Goal: Task Accomplishment & Management: Manage account settings

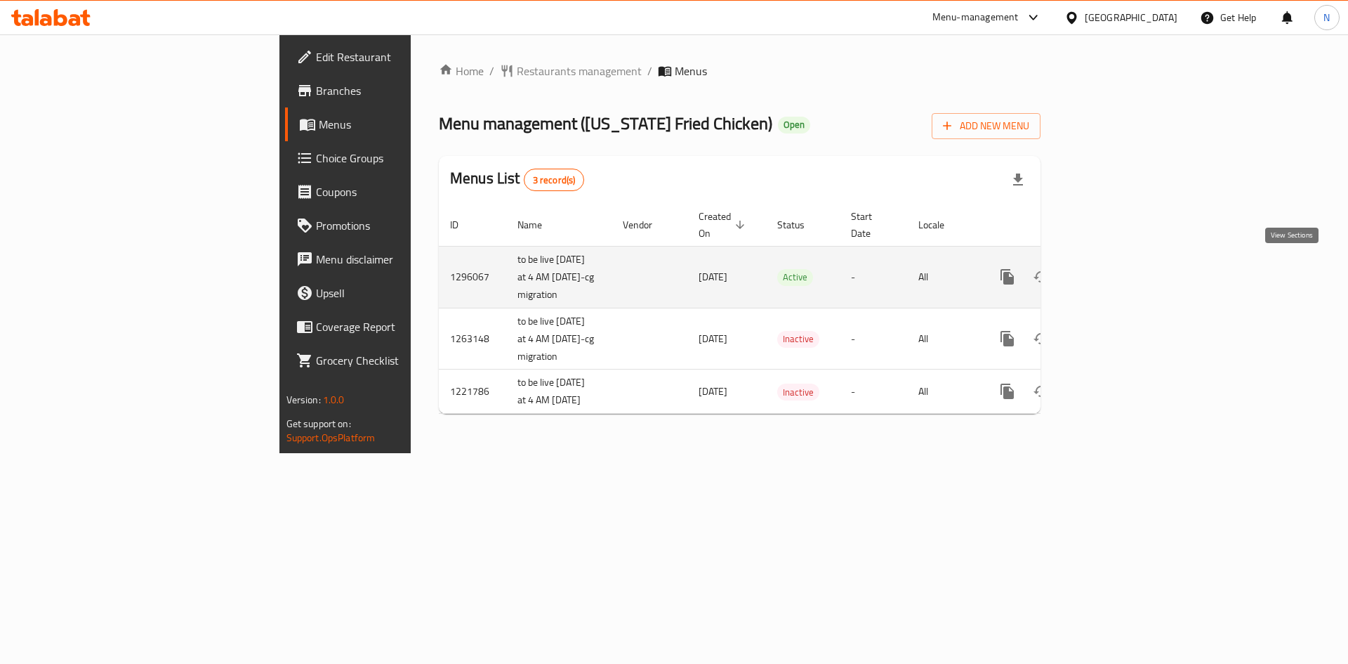
click at [1126, 261] on link "enhanced table" at bounding box center [1109, 277] width 34 height 34
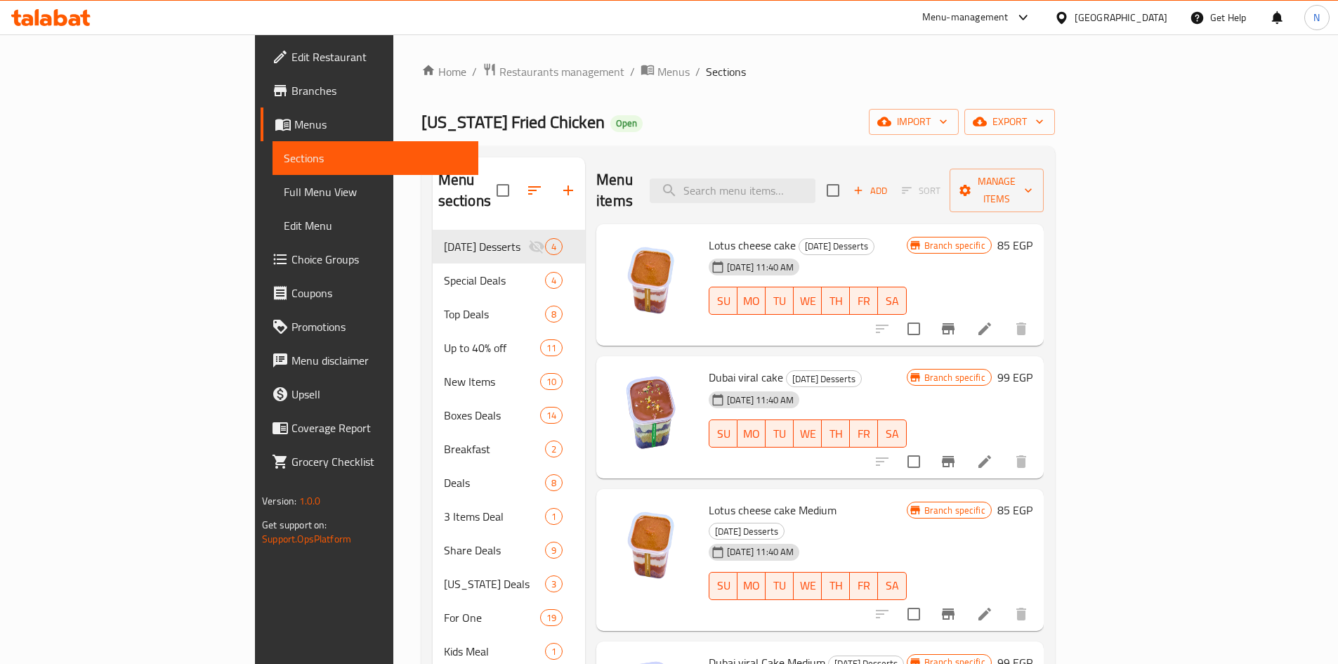
click at [867, 158] on div "Menu items Add Sort Manage items" at bounding box center [819, 190] width 447 height 67
drag, startPoint x: 869, startPoint y: 161, endPoint x: 872, endPoint y: 193, distance: 31.8
click at [871, 186] on div "Menu items Add Sort Manage items" at bounding box center [819, 190] width 447 height 67
click at [872, 193] on div "Menu items Add Sort Manage items" at bounding box center [819, 190] width 447 height 67
click at [864, 154] on div "Menu sections Ramadan Desserts 4 Special Deals 4 Top Deals 8 Up to 40% off 11 N…" at bounding box center [737, 489] width 633 height 686
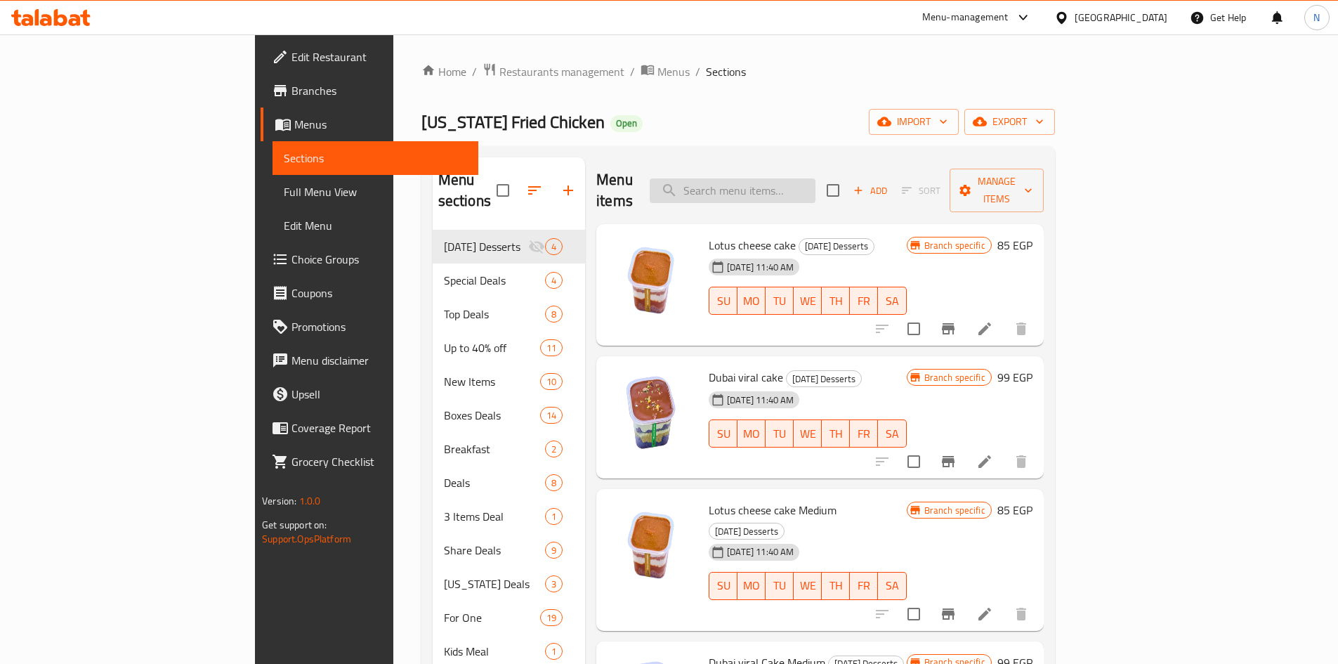
click at [815, 178] on input "search" at bounding box center [732, 190] width 166 height 25
paste input "Krunchy Bucket ( item already exist ) Price Before : 650 EGP Price After : 349 …"
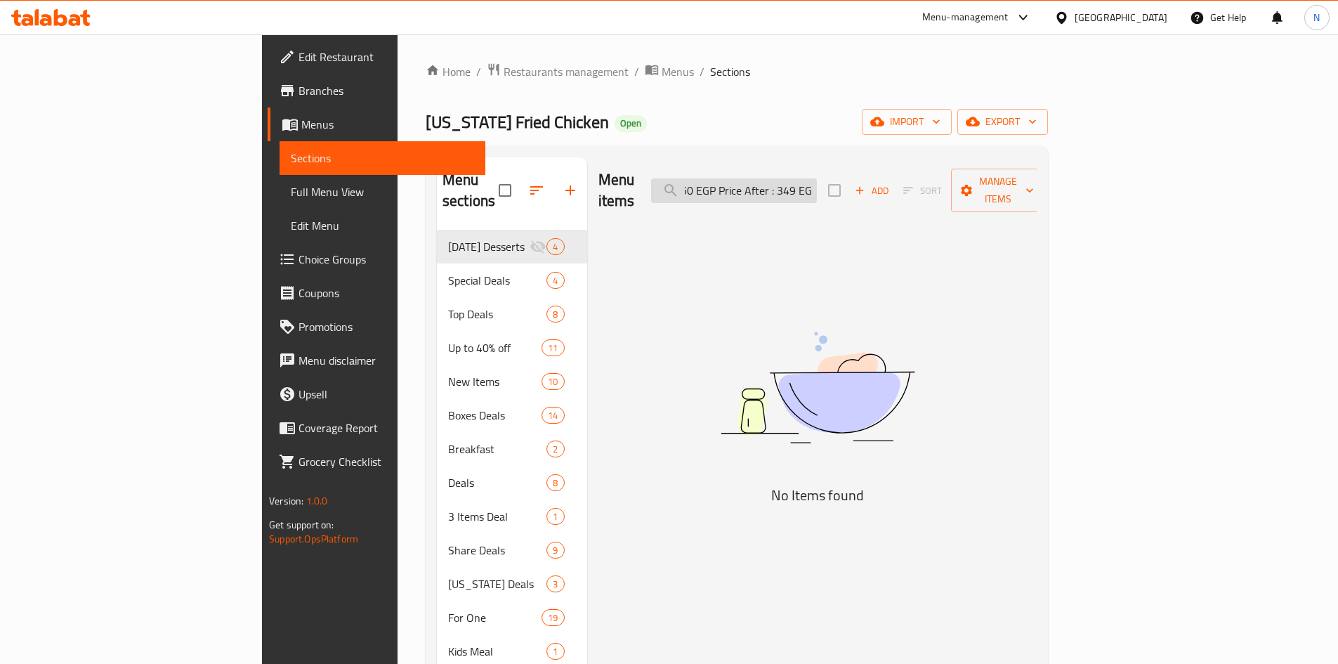
click at [750, 179] on input "Krunchy Bucket ( item already exist ) Price Before : 650 EGP Price After : 349 …" at bounding box center [734, 190] width 166 height 25
click at [800, 187] on input "Krunchy Bucket ( item already exist ) Price Before : 650 EGP Price After : 349 …" at bounding box center [734, 190] width 166 height 25
drag, startPoint x: 800, startPoint y: 187, endPoint x: 1347, endPoint y: 167, distance: 547.3
click at [1338, 174] on html "​ Menu-management Egypt Get Help N Edit Restaurant Branches Menus Sections Full…" at bounding box center [669, 332] width 1338 height 664
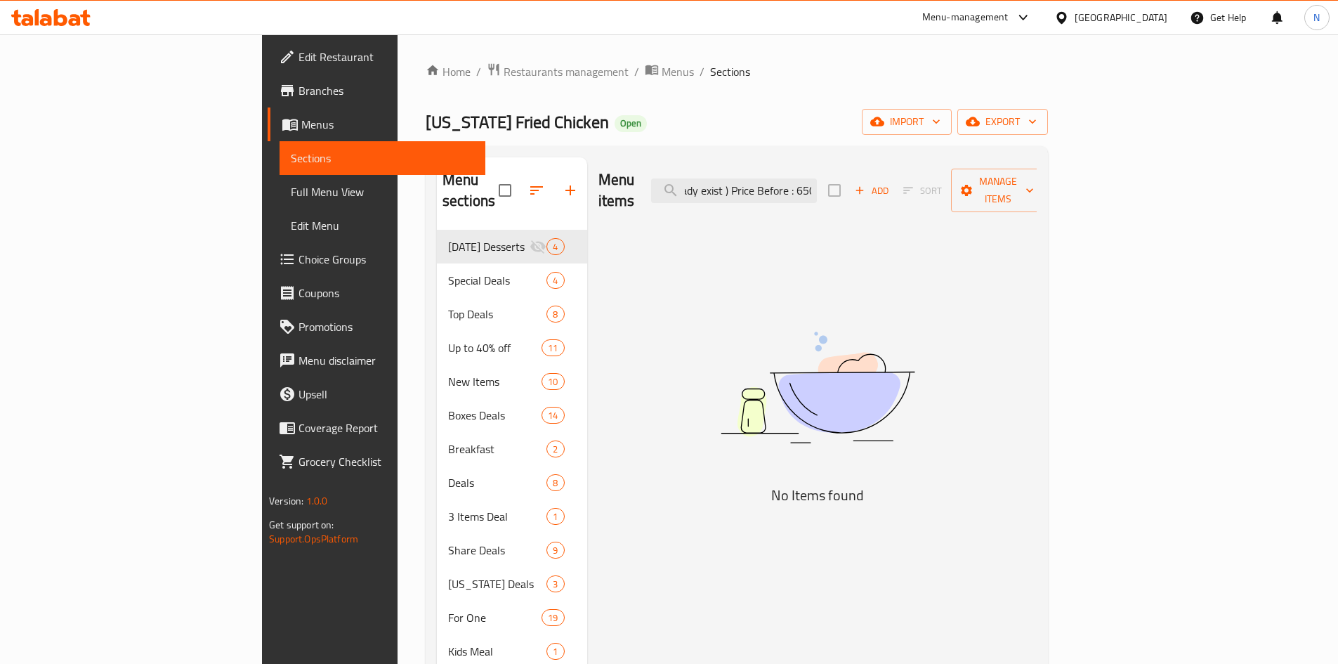
drag, startPoint x: 828, startPoint y: 179, endPoint x: 1265, endPoint y: 197, distance: 437.8
click at [1037, 197] on div "Menu items Krunchy Bucket ( item already exist ) Price Before : 650 Add Sort Ma…" at bounding box center [817, 190] width 439 height 67
drag, startPoint x: 819, startPoint y: 179, endPoint x: 1093, endPoint y: 201, distance: 274.7
click at [1037, 201] on div "Menu items Krunchy Bucket ( item already exist ) Add Sort Manage items" at bounding box center [817, 190] width 439 height 67
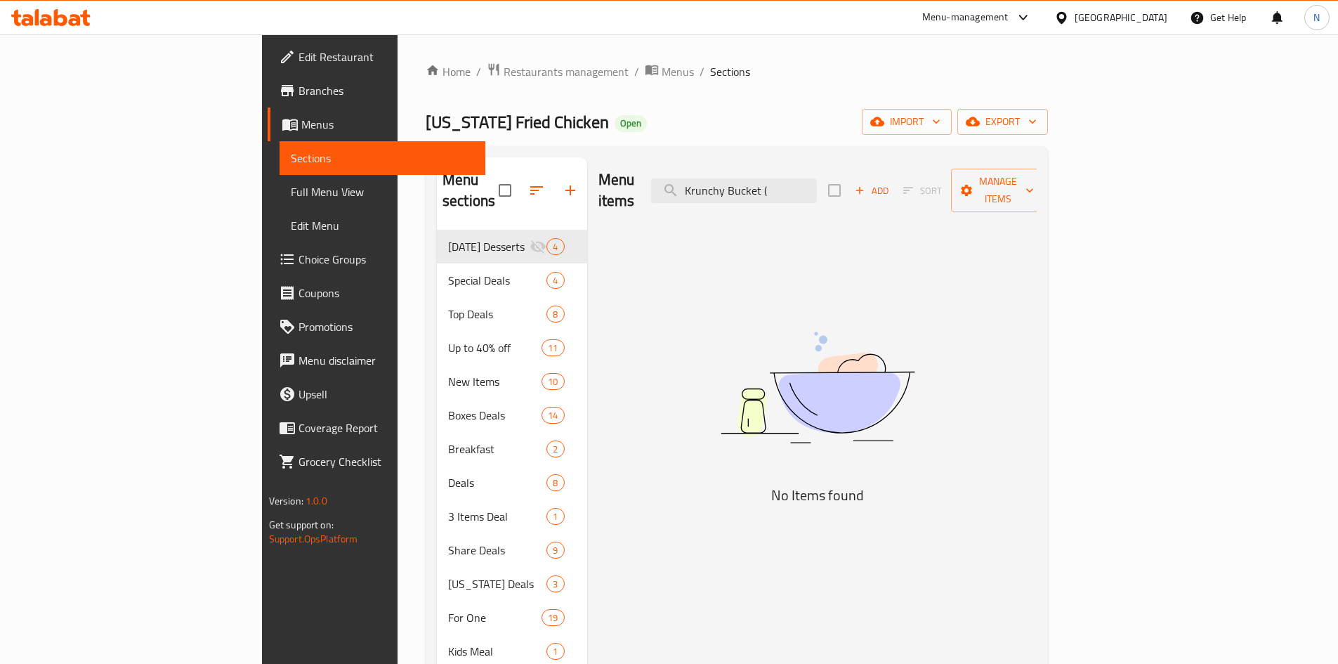
scroll to position [0, 0]
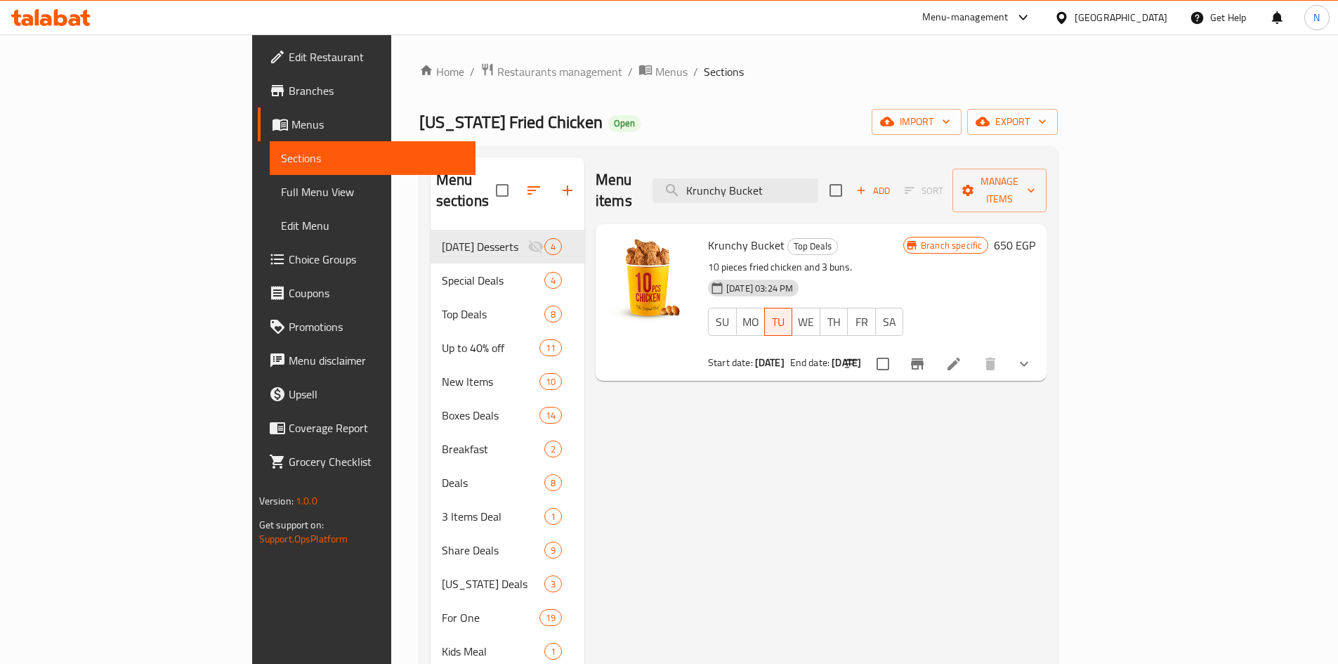
type input "Krunchy Bucket"
click at [839, 460] on div "Menu items Krunchy Bucket Add Sort Manage items Krunchy Bucket Top Deals 10 pie…" at bounding box center [815, 489] width 462 height 664
click at [846, 363] on div "Menu items Krunchy Bucket Add Sort Manage items Krunchy Bucket Top Deals 10 pie…" at bounding box center [815, 489] width 462 height 664
click at [840, 352] on div "Krunchy Bucket Top Deals 10 pieces fried chicken and 3 buns. 10-09-2025 03:24 P…" at bounding box center [805, 302] width 206 height 145
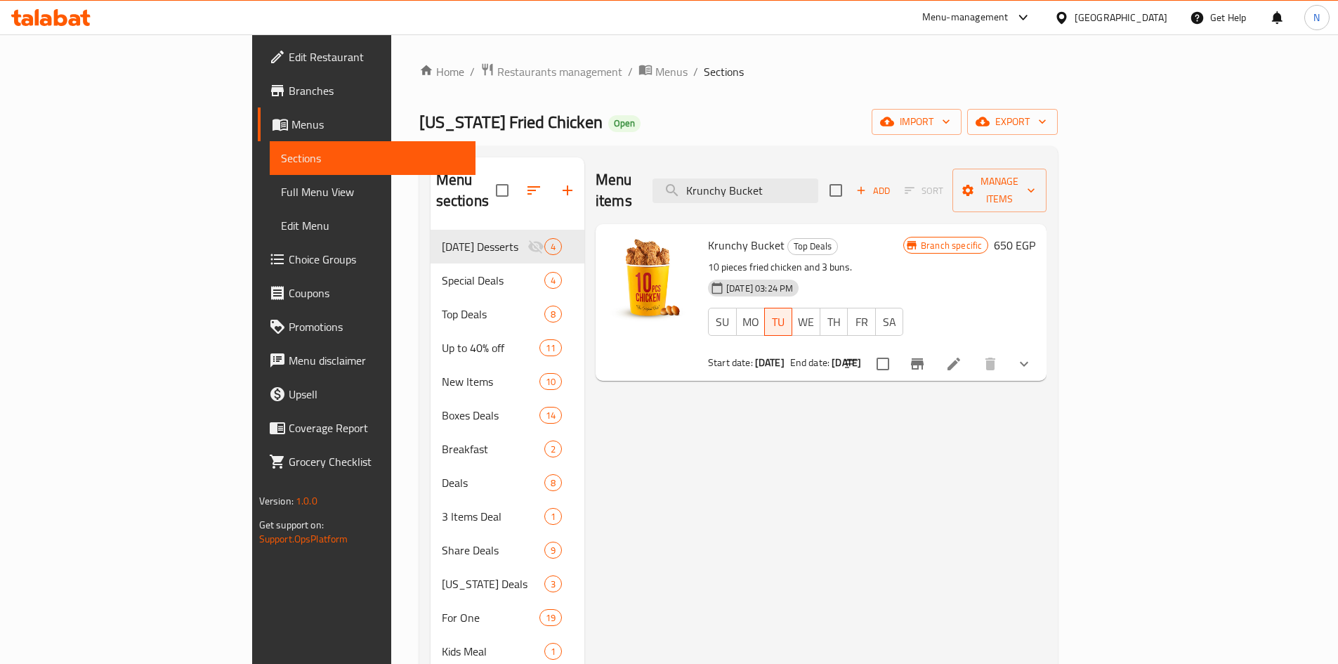
click at [840, 352] on div "Krunchy Bucket Top Deals 10 pieces fried chicken and 3 buns. 10-09-2025 03:24 P…" at bounding box center [805, 302] width 206 height 145
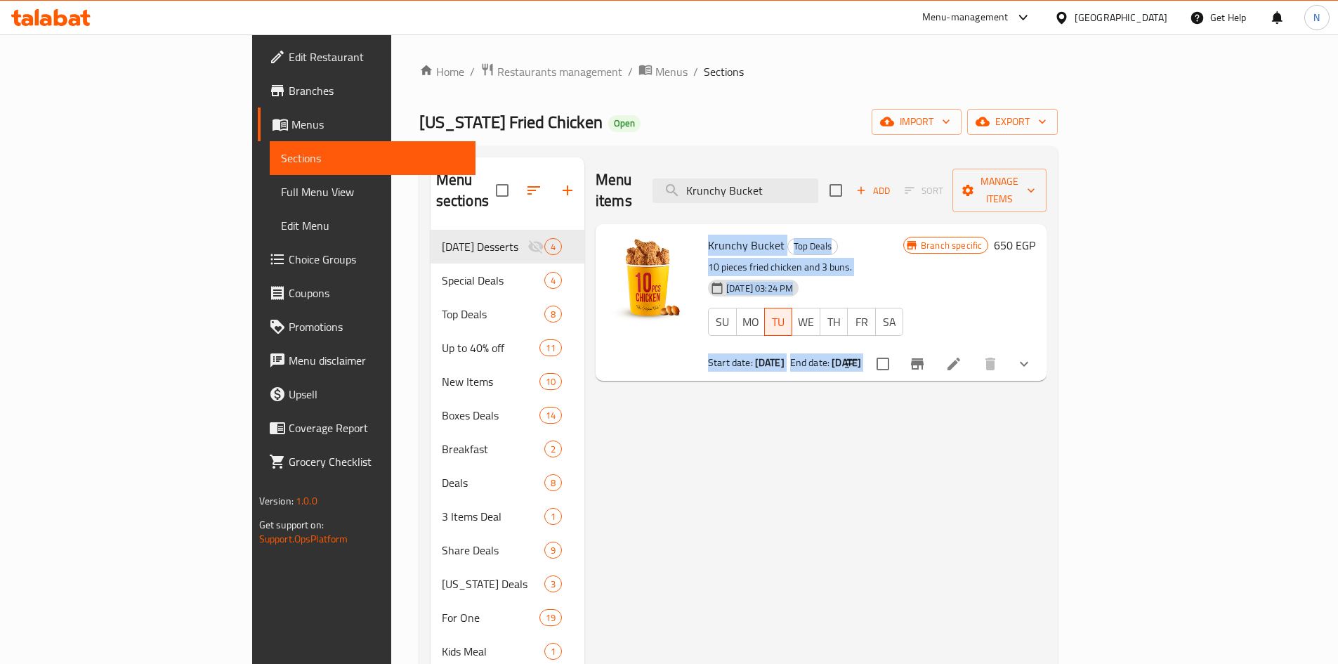
drag, startPoint x: 840, startPoint y: 352, endPoint x: 694, endPoint y: 223, distance: 194.5
click at [702, 230] on div "Krunchy Bucket Top Deals 10 pieces fried chicken and 3 buns. 10-09-2025 03:24 P…" at bounding box center [805, 302] width 206 height 145
click at [708, 235] on span "Krunchy Bucket" at bounding box center [746, 245] width 77 height 21
drag, startPoint x: 694, startPoint y: 223, endPoint x: 811, endPoint y: 273, distance: 126.8
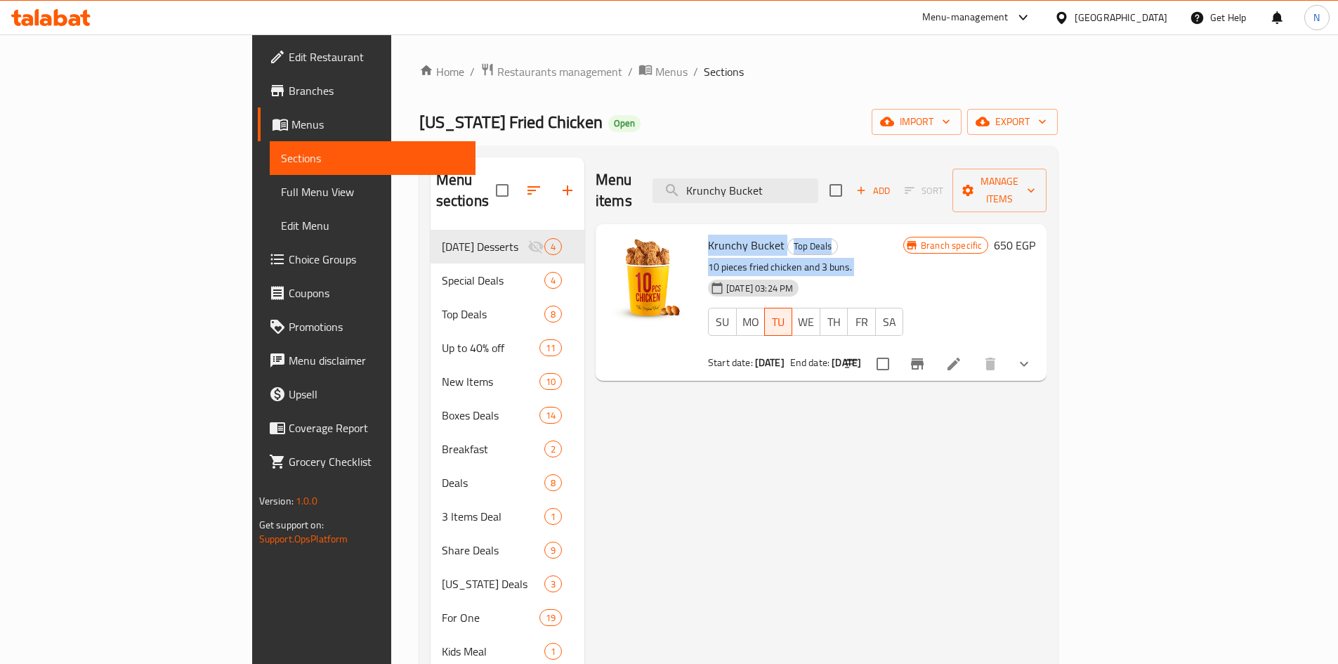
click at [728, 246] on div "Krunchy Bucket Top Deals 10 pieces fried chicken and 3 buns. 10-09-2025 03:24 P…" at bounding box center [805, 302] width 206 height 145
click at [900, 279] on div "10-09-2025 03:24 PM SU MO TU WE TH FR SA" at bounding box center [805, 312] width 206 height 76
click at [1032, 355] on icon "show more" at bounding box center [1023, 363] width 17 height 17
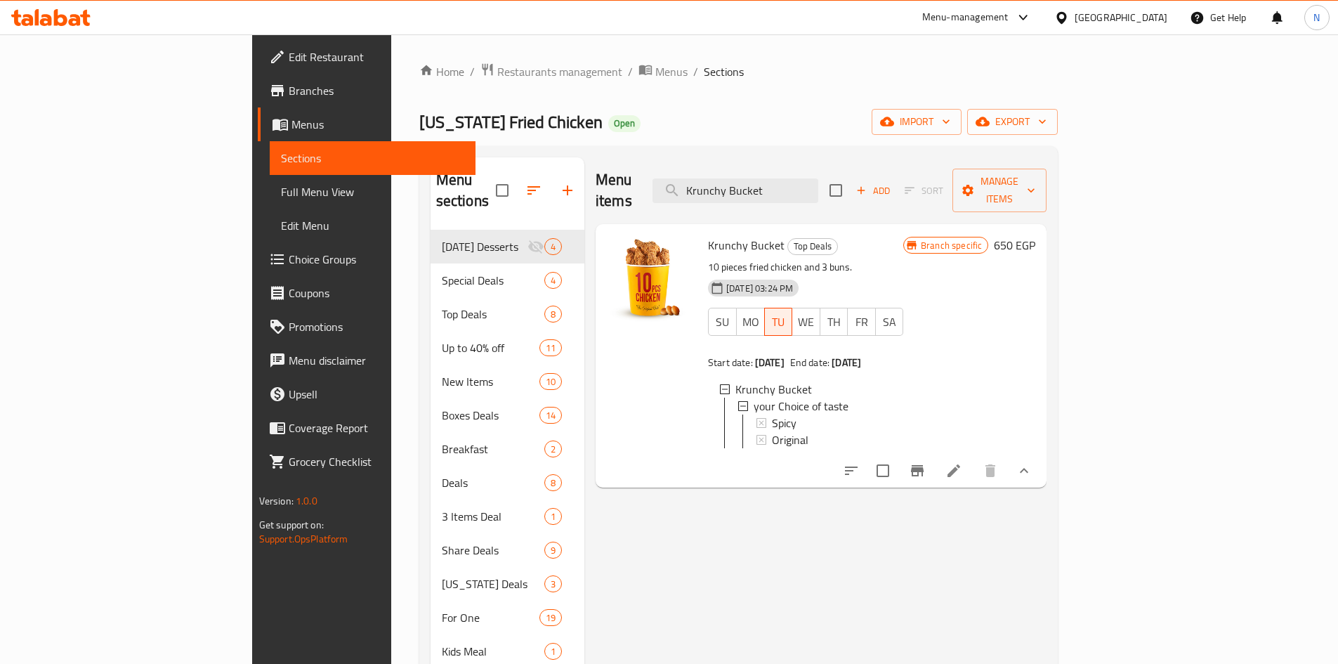
click at [763, 463] on div "Krunchy Bucket Top Deals 10 pieces fried chicken and 3 buns. 10-09-2025 03:24 P…" at bounding box center [805, 356] width 206 height 252
click at [708, 235] on span "Krunchy Bucket" at bounding box center [746, 245] width 77 height 21
drag, startPoint x: 672, startPoint y: 220, endPoint x: 768, endPoint y: 270, distance: 108.7
click at [768, 270] on div "Krunchy Bucket Top Deals 10 pieces fried chicken and 3 buns. 10-09-2025 03:24 P…" at bounding box center [805, 356] width 206 height 252
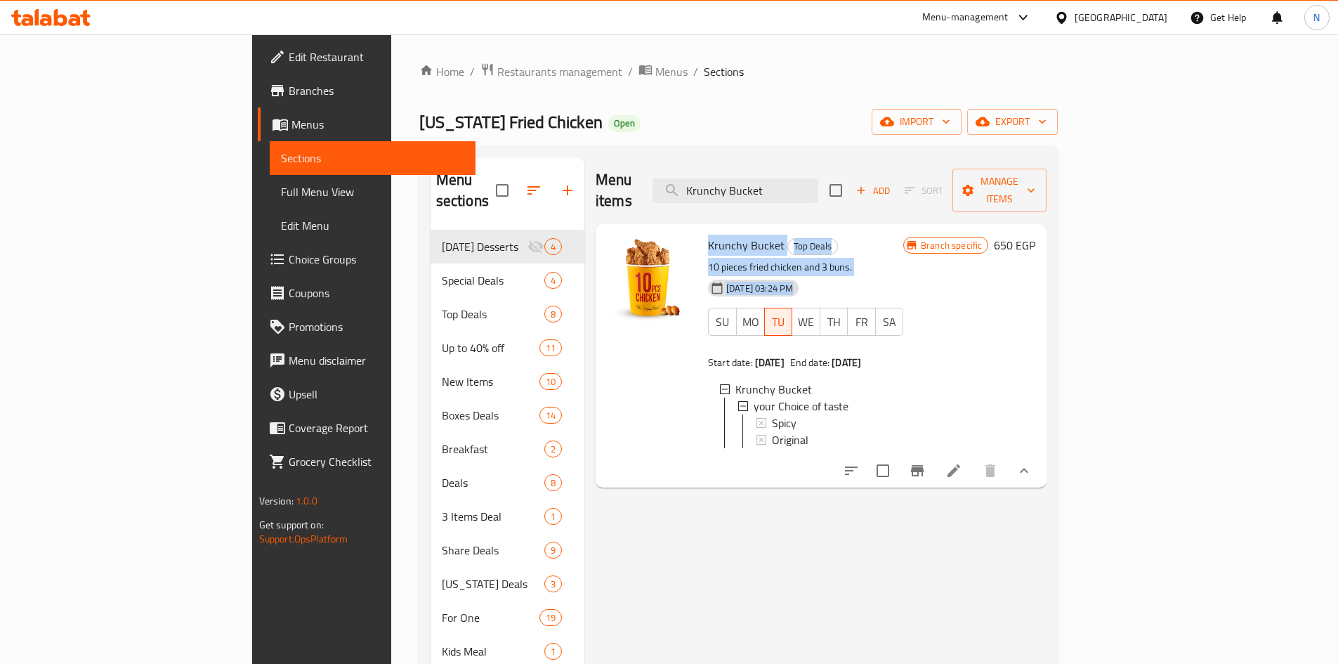
click at [828, 274] on div "10-09-2025 03:24 PM SU MO TU WE TH FR SA" at bounding box center [805, 312] width 206 height 76
click at [619, 378] on div at bounding box center [651, 356] width 101 height 252
click at [258, 79] on link "Branches" at bounding box center [367, 91] width 218 height 34
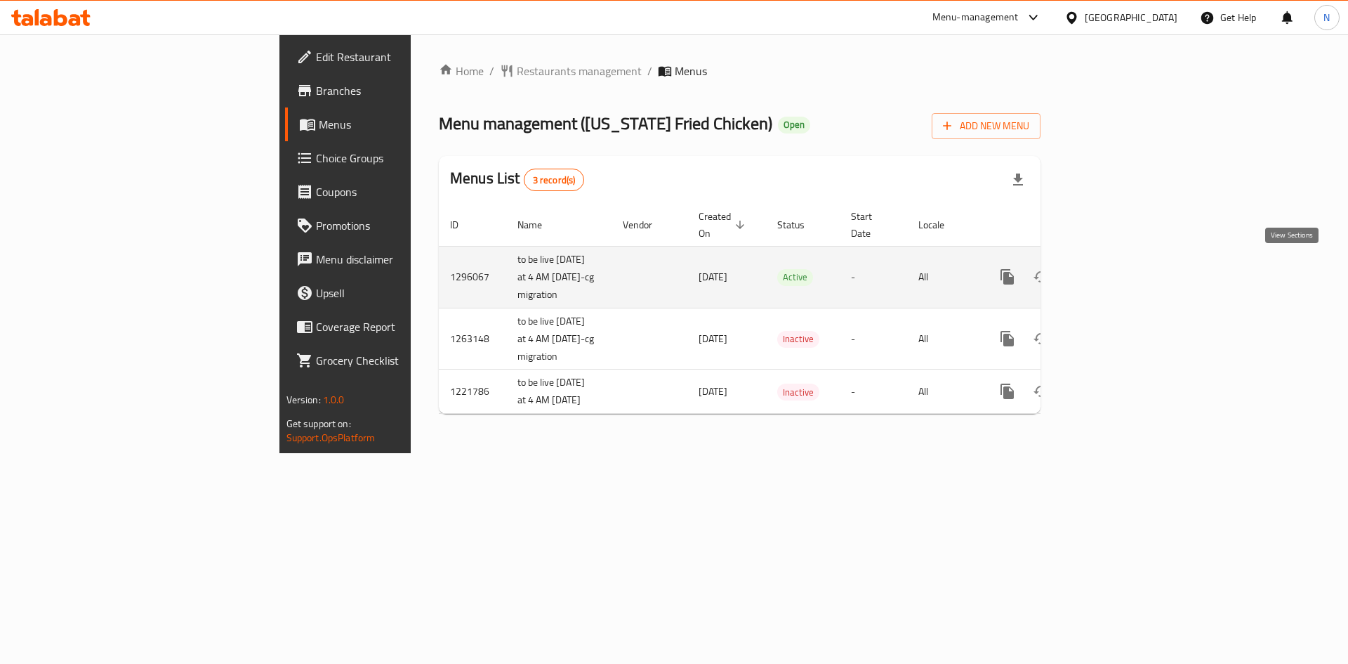
click at [1117, 271] on icon "enhanced table" at bounding box center [1108, 276] width 17 height 17
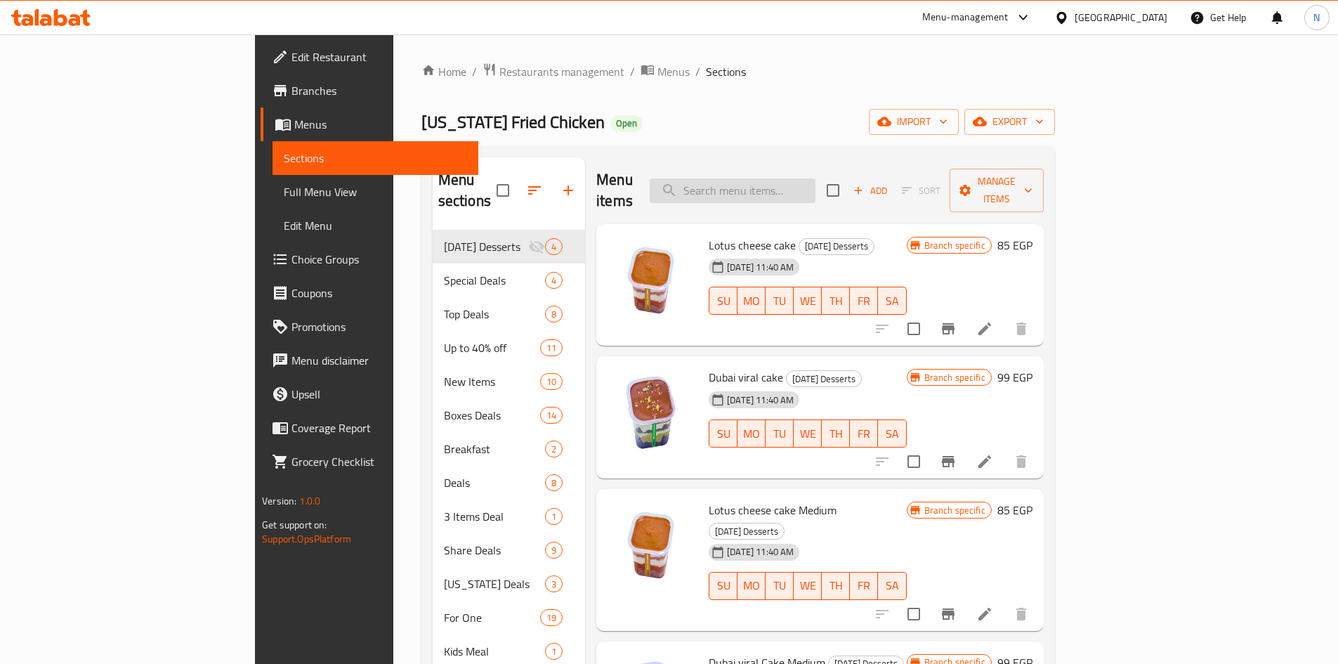
click at [766, 182] on input "search" at bounding box center [732, 190] width 166 height 25
paste input "Krunchy Bucket ( item already exist ) Price Before : 650 EGP Price After : 349 …"
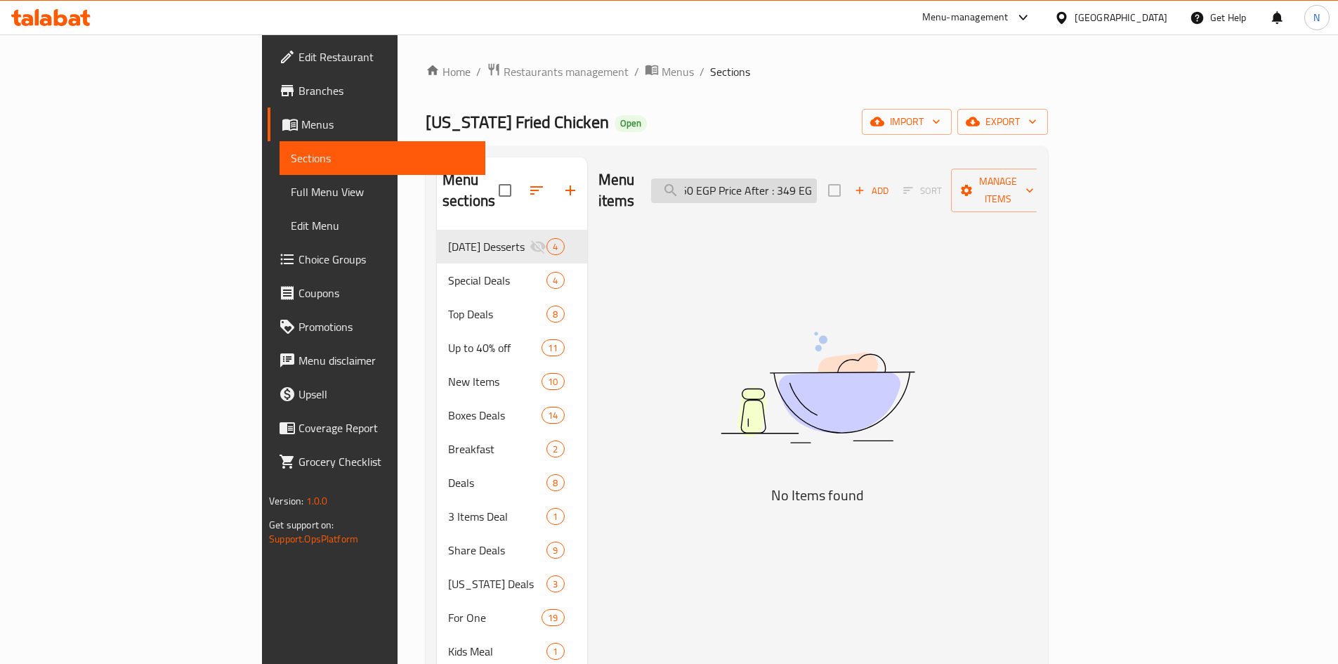
click at [793, 178] on input "Krunchy Bucket ( item already exist ) Price Before : 650 EGP Price After : 349 …" at bounding box center [734, 190] width 166 height 25
drag, startPoint x: 793, startPoint y: 173, endPoint x: 1062, endPoint y: 194, distance: 270.5
click at [1037, 194] on div "Menu items Krunchy Bucket ( item already exist ) Price Before : 650 EGP Price A…" at bounding box center [817, 190] width 439 height 67
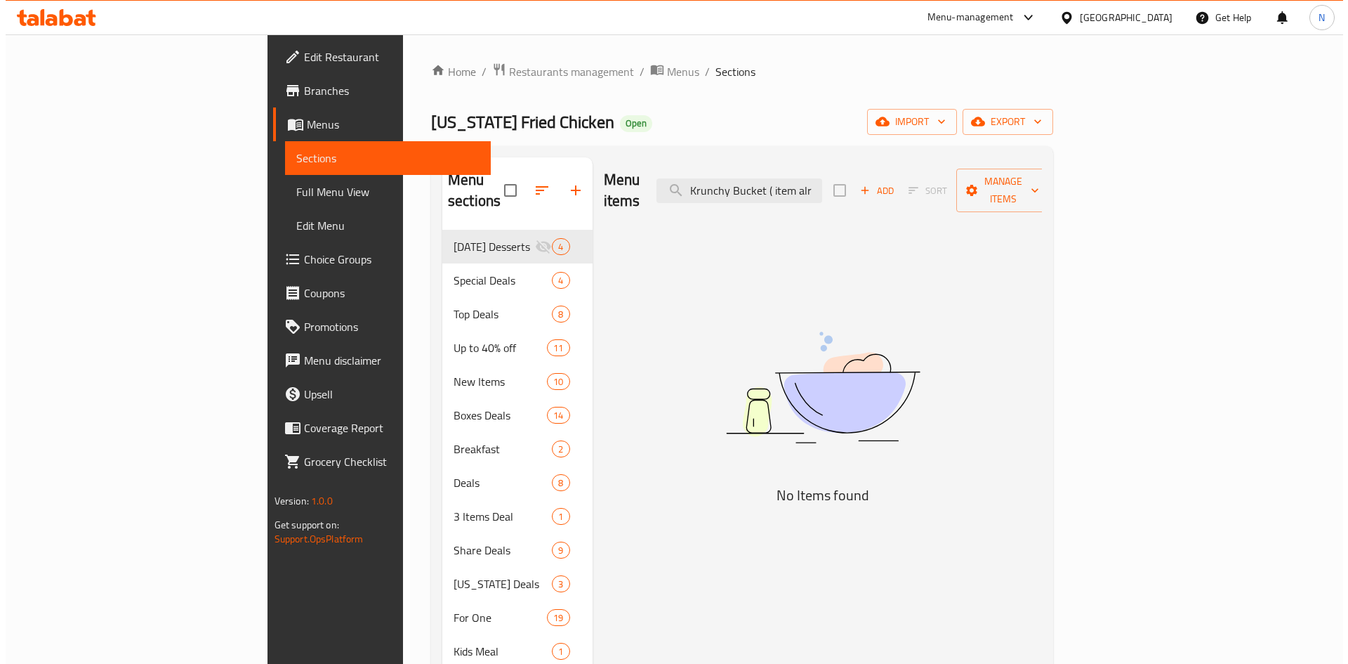
scroll to position [0, 0]
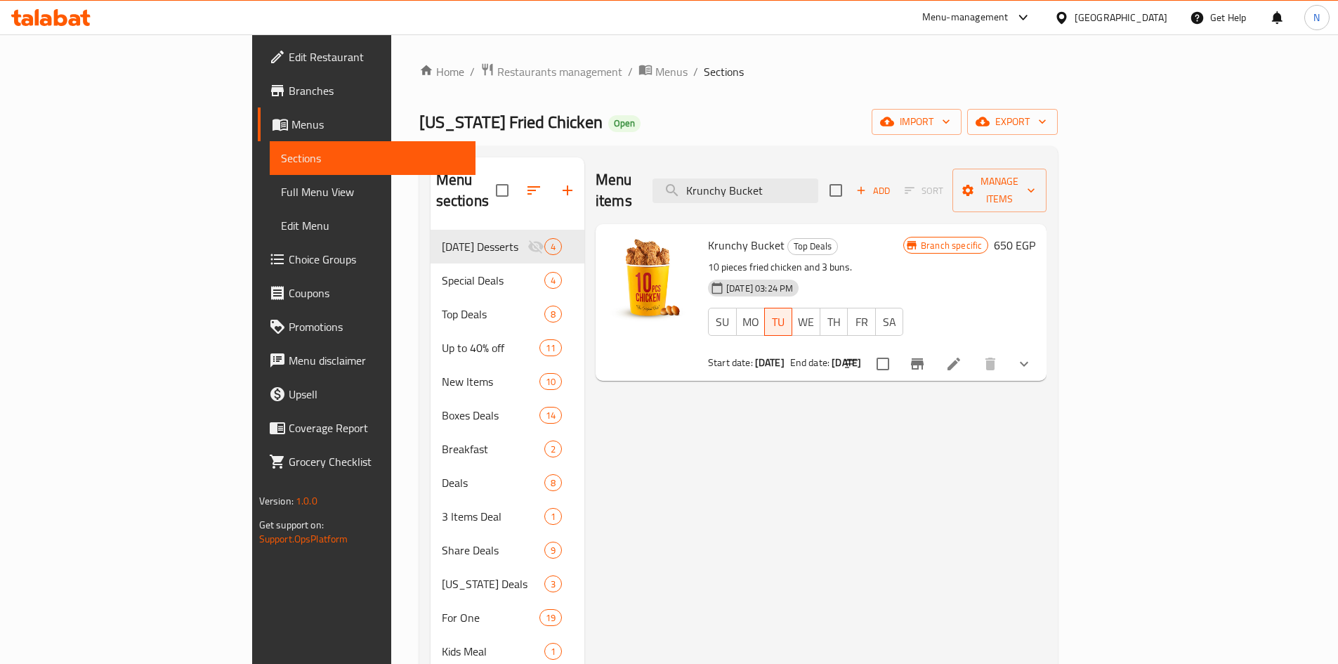
type input "Krunchy Bucket"
click at [923, 358] on icon "Branch-specific-item" at bounding box center [917, 363] width 13 height 11
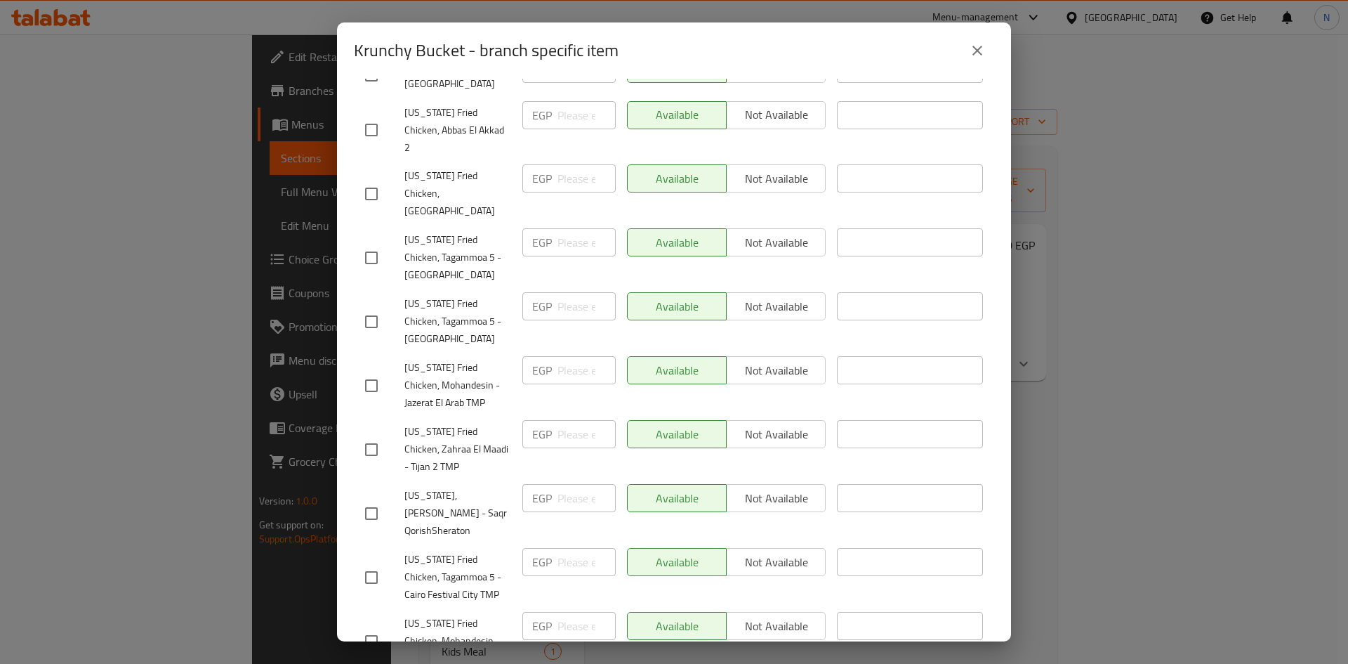
scroll to position [1197, 0]
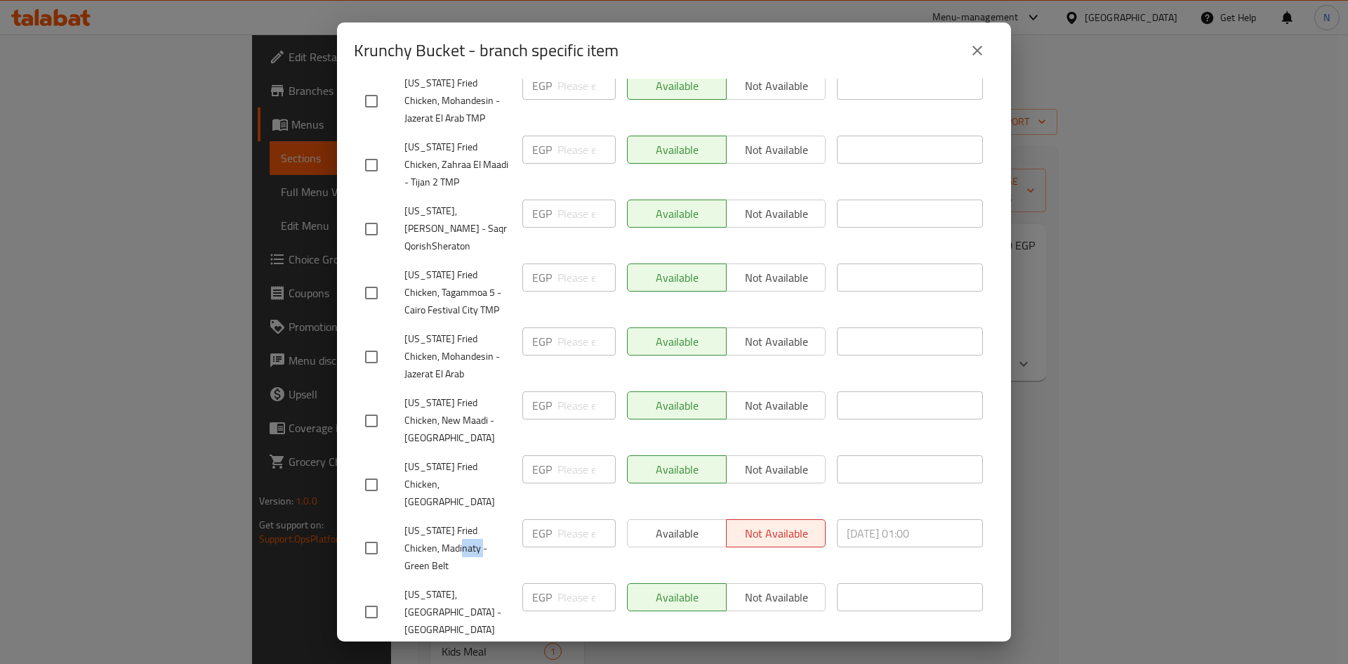
drag, startPoint x: 442, startPoint y: 397, endPoint x: 460, endPoint y: 399, distance: 17.6
click at [460, 522] on span "Kansas Fried Chicken, Madinaty - Green Belt" at bounding box center [457, 548] width 107 height 53
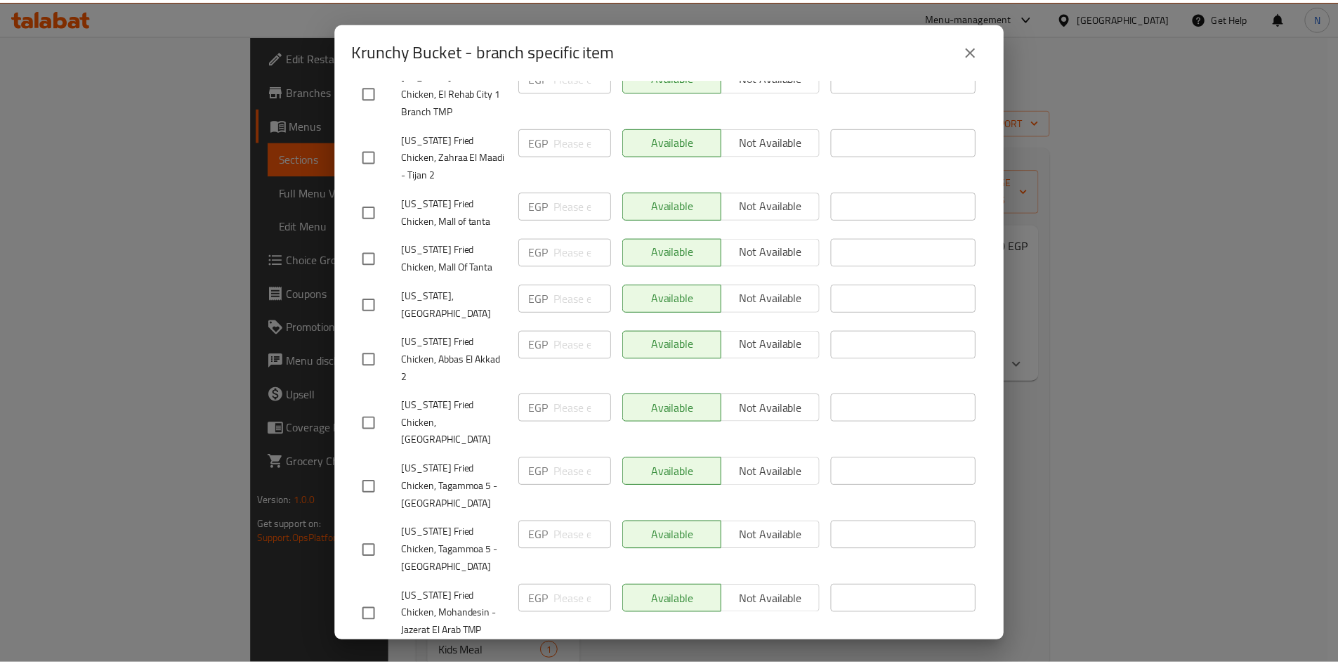
scroll to position [0, 0]
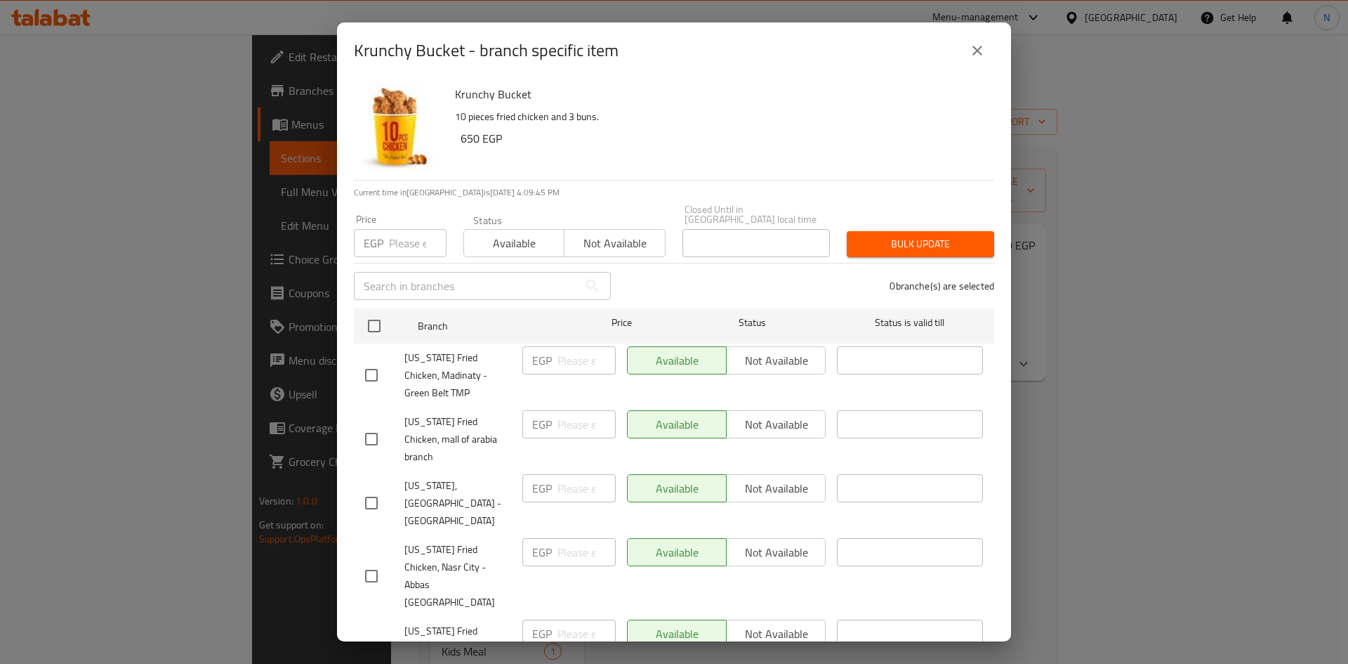
click at [479, 90] on h6 "Krunchy Bucket" at bounding box center [719, 94] width 528 height 20
copy h6 "Krunchy"
click at [984, 58] on icon "close" at bounding box center [977, 50] width 17 height 17
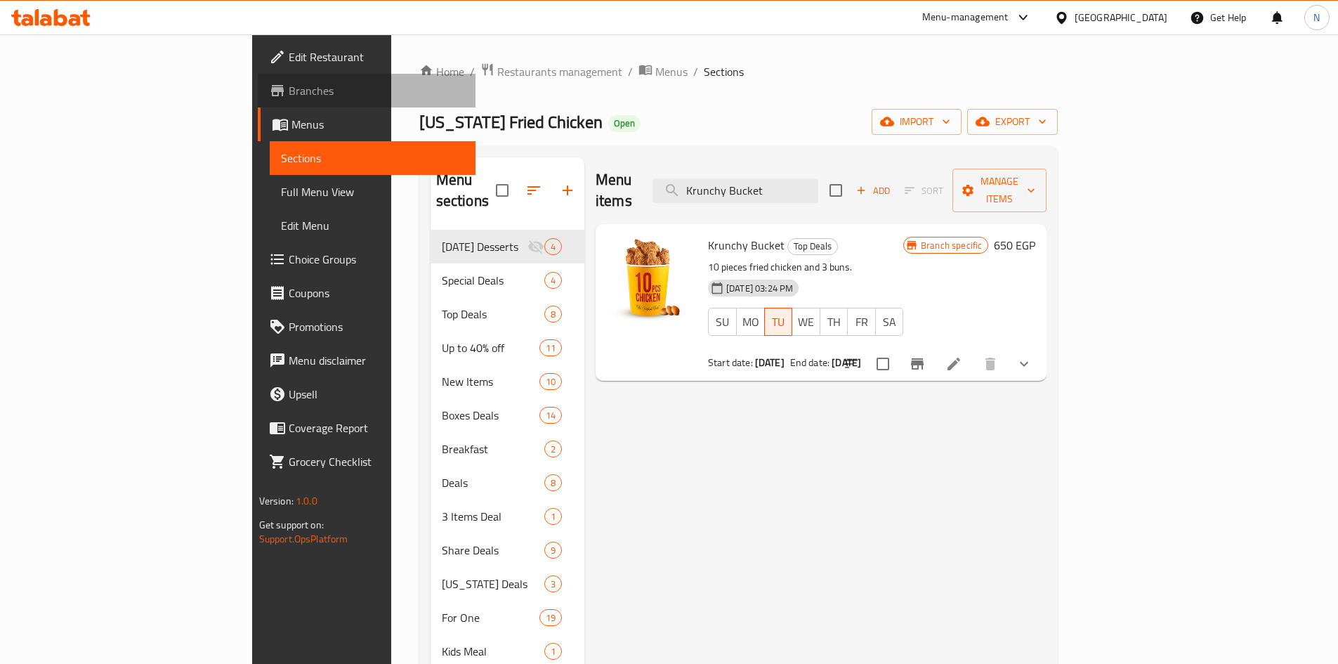
click at [289, 98] on span "Branches" at bounding box center [377, 90] width 176 height 17
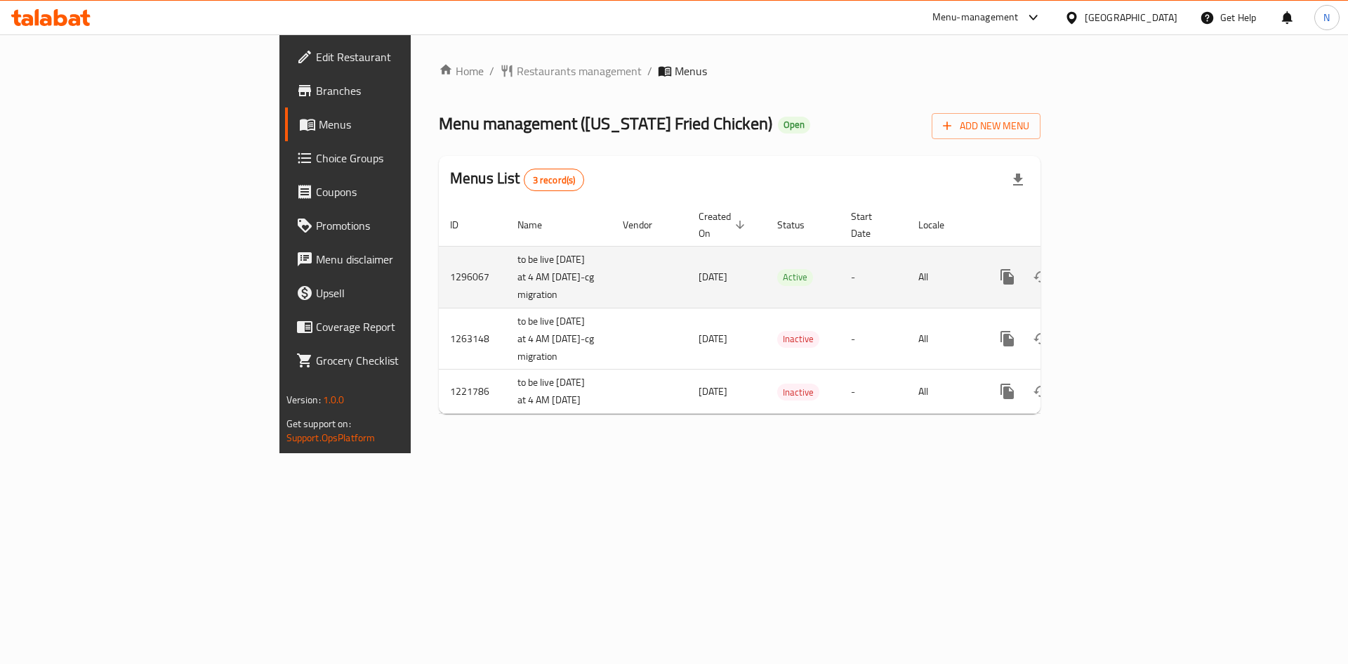
click at [1115, 270] on icon "enhanced table" at bounding box center [1108, 276] width 13 height 13
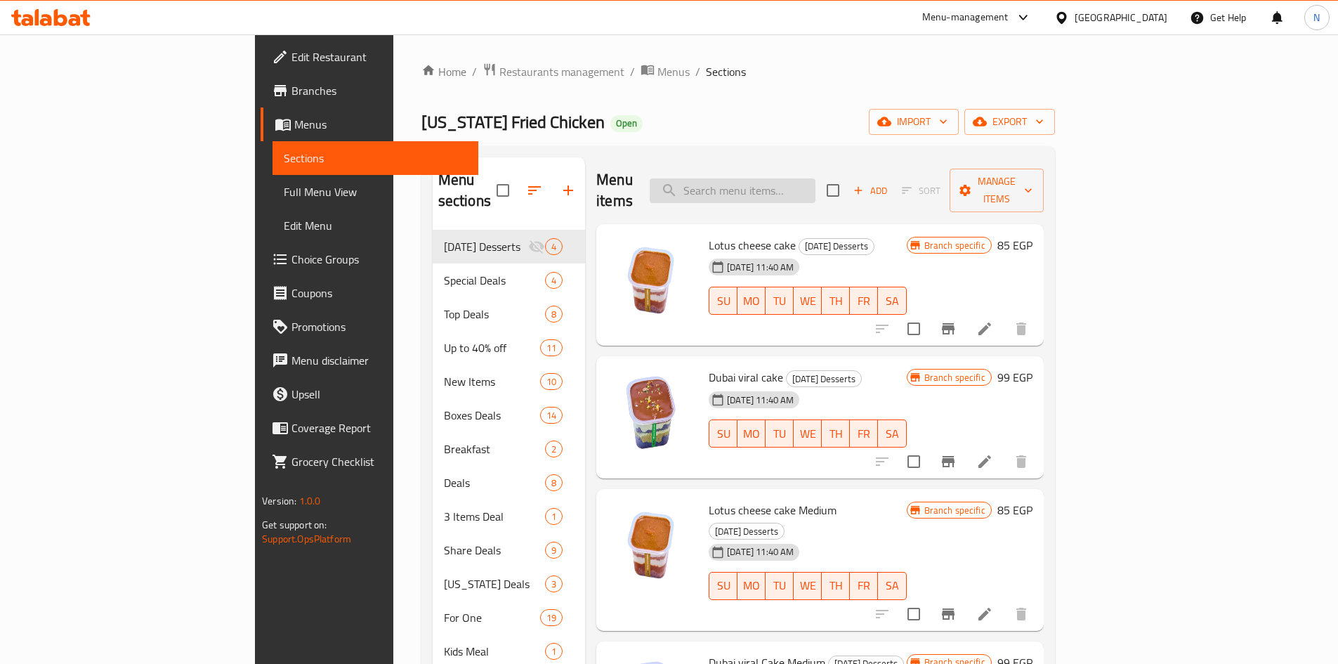
paste input "Krunchy Bucket ( item already exist ) Price Before : 650 EGP Price After : 349 …"
click at [815, 186] on input "Krunchy Bucket ( item already exist ) Price Before : 650 EGP Price After : 349 …" at bounding box center [732, 190] width 166 height 25
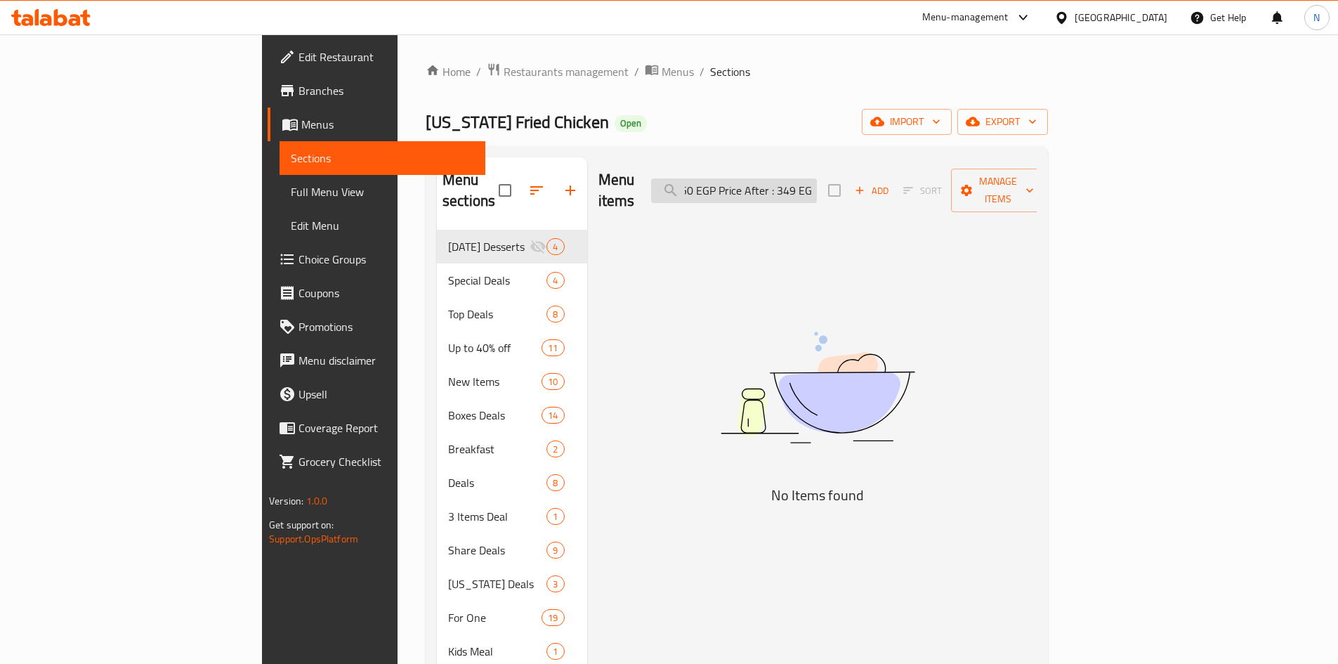
click at [800, 187] on input "Krunchy Bucket ( item already exist ) Price Before : 650 EGP Price After : 349 …" at bounding box center [734, 190] width 166 height 25
drag, startPoint x: 800, startPoint y: 187, endPoint x: 1116, endPoint y: 197, distance: 316.8
click at [1037, 197] on div "Menu items Krunchy Bucket ( item already exist ) Price Before : 650 EGP Price A…" at bounding box center [817, 190] width 439 height 67
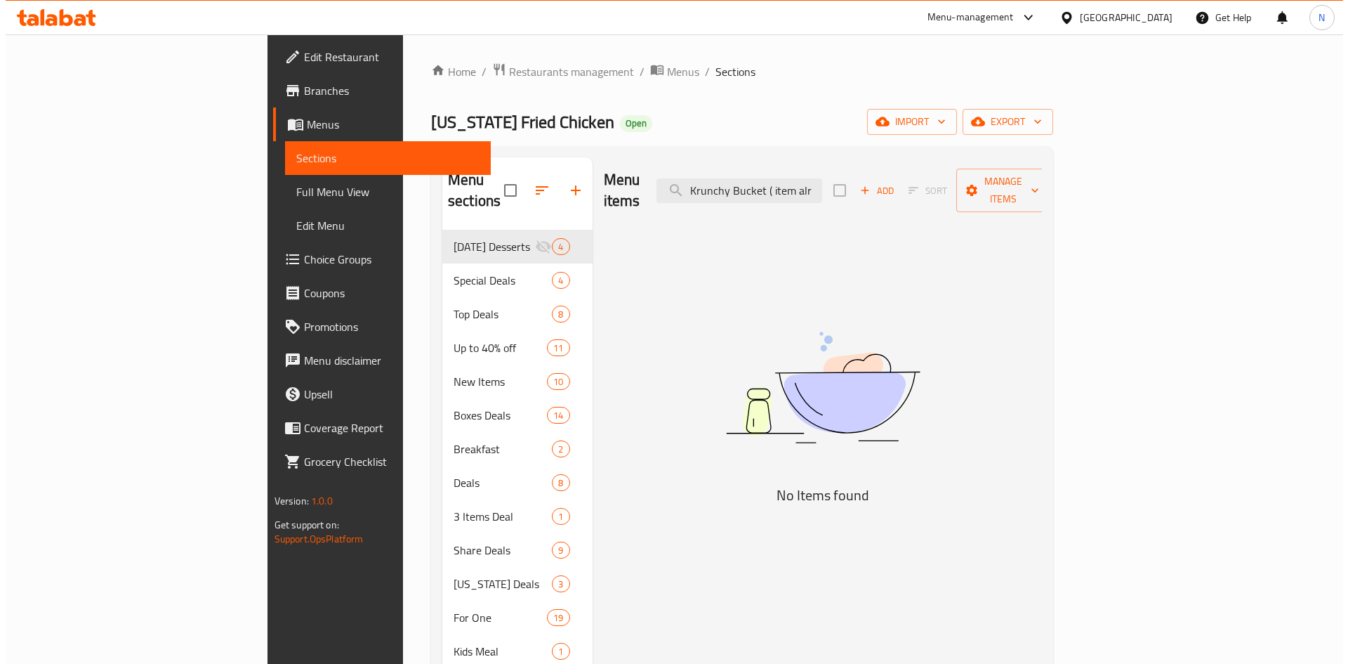
scroll to position [0, 0]
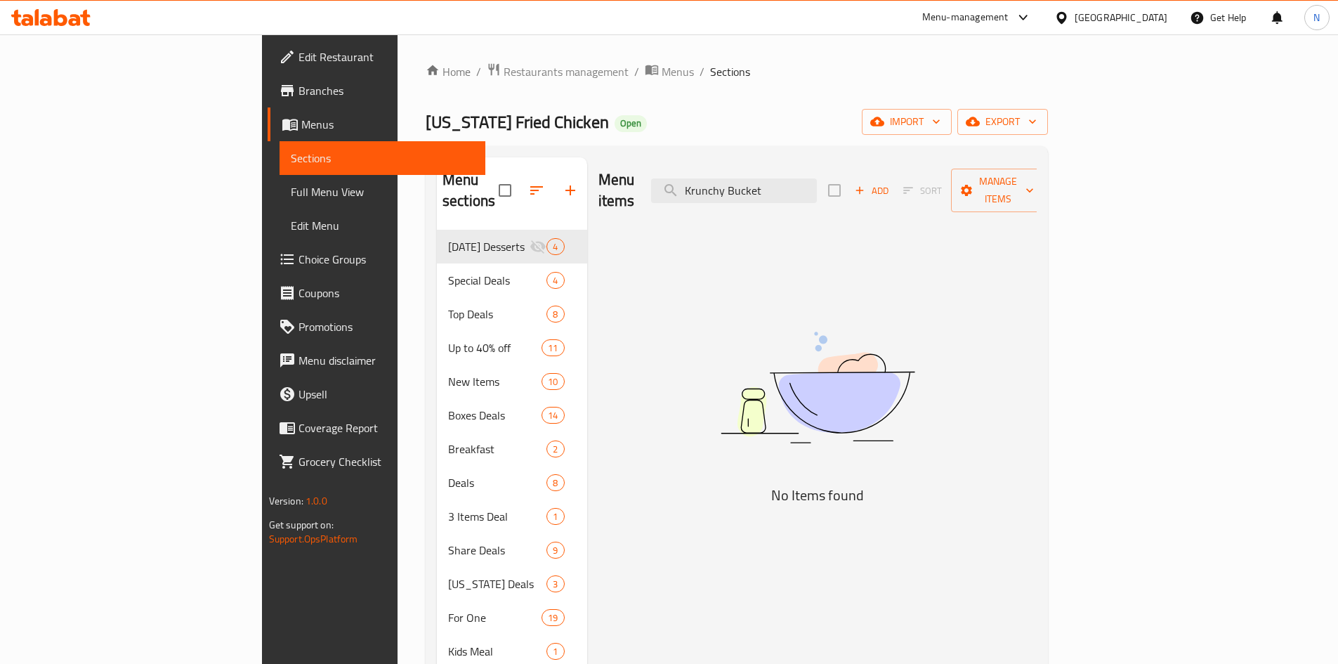
type input "Krunchy Bucke"
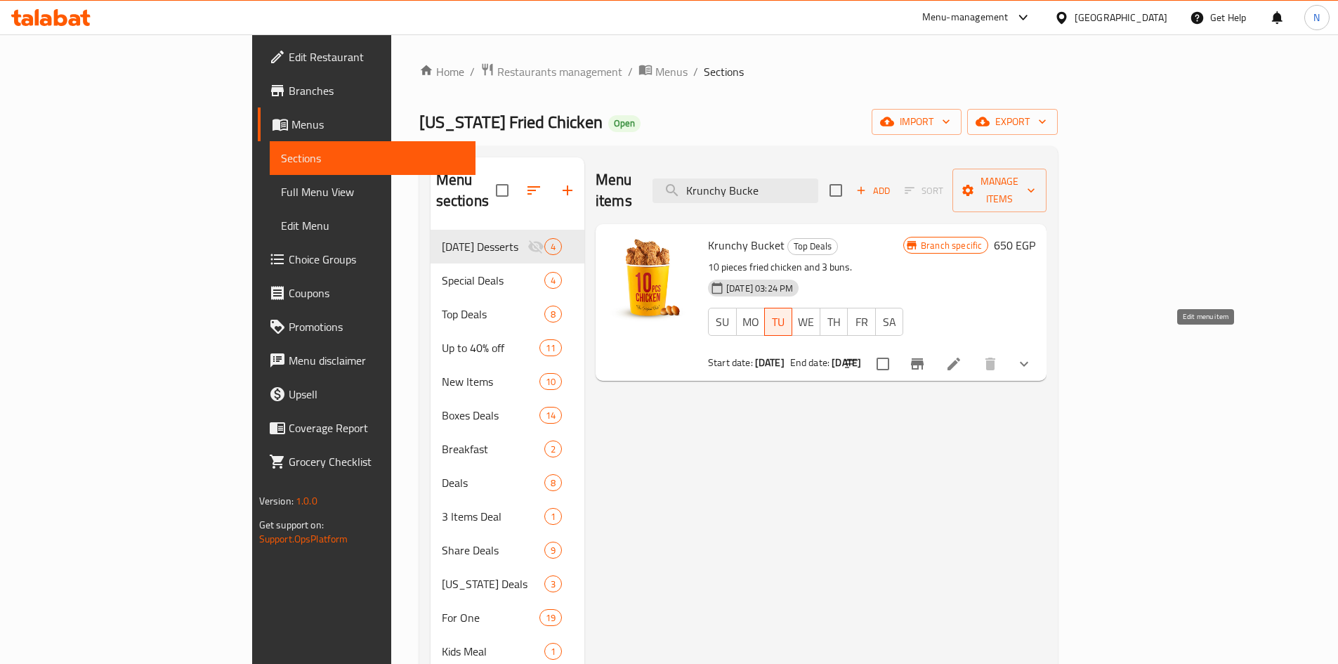
click at [962, 355] on icon at bounding box center [953, 363] width 17 height 17
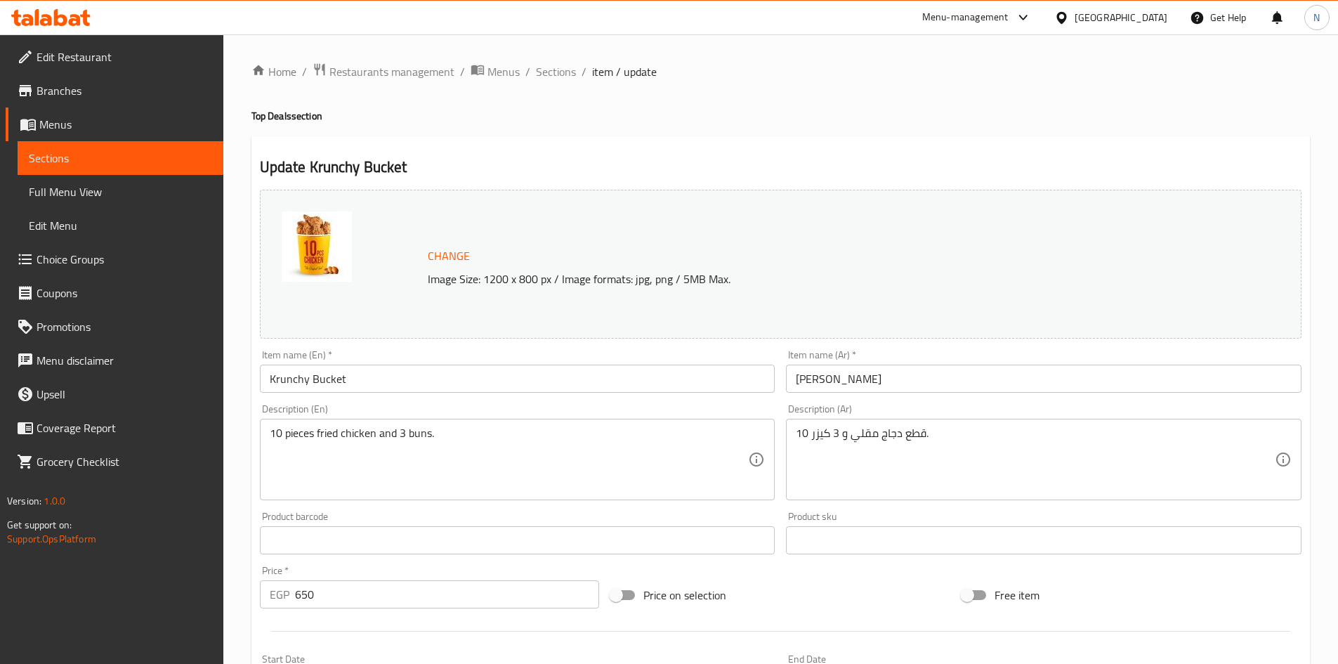
drag, startPoint x: 986, startPoint y: 46, endPoint x: 945, endPoint y: 48, distance: 40.8
click at [982, 46] on div "Home / Restaurants management / Menus / Sections / item / update Top Deals sect…" at bounding box center [780, 534] width 1114 height 1001
click at [422, 66] on span "Restaurants management" at bounding box center [391, 71] width 125 height 17
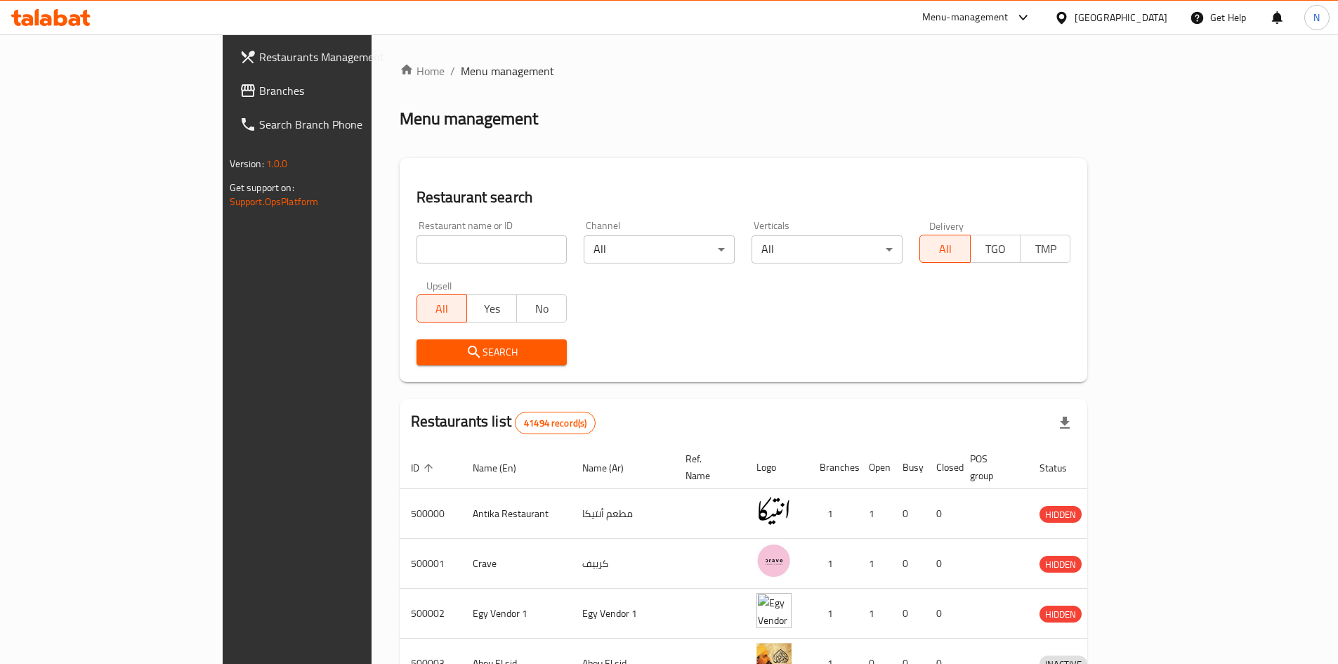
click at [416, 241] on input "search" at bounding box center [491, 249] width 151 height 28
paste input "682020"
type input "682020"
click button "Search" at bounding box center [491, 352] width 151 height 26
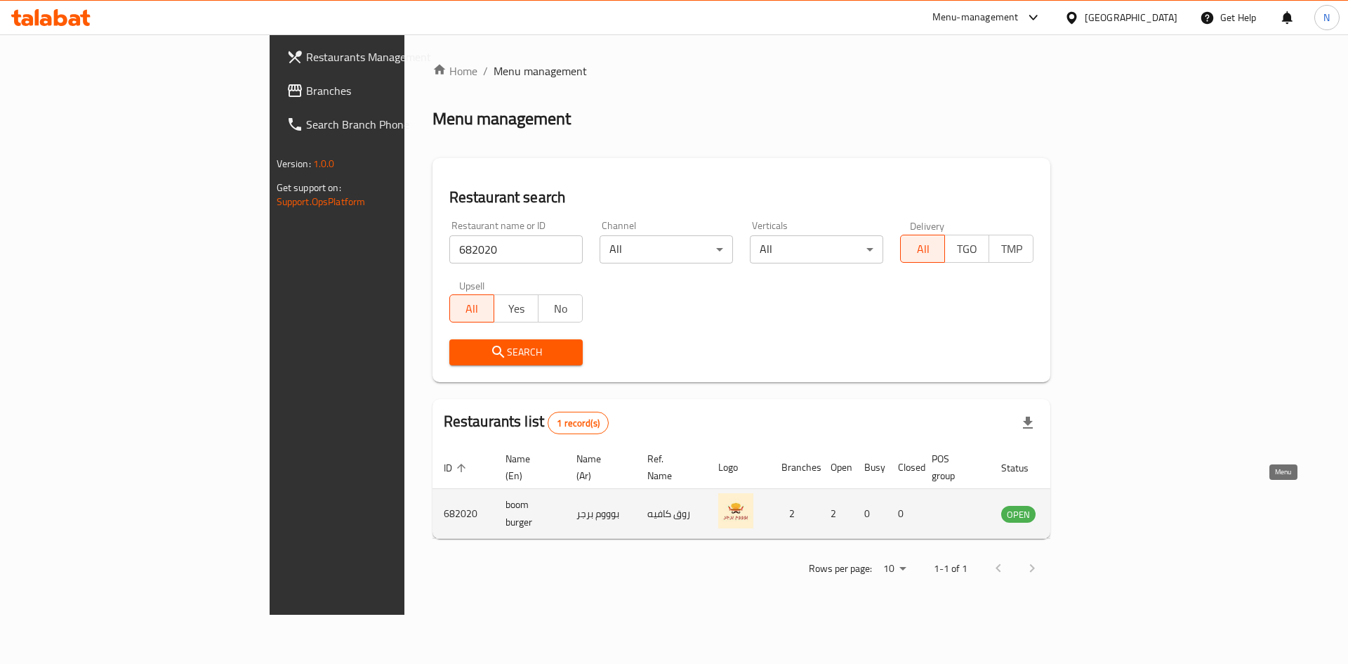
click at [1091, 508] on icon "enhanced table" at bounding box center [1083, 514] width 15 height 12
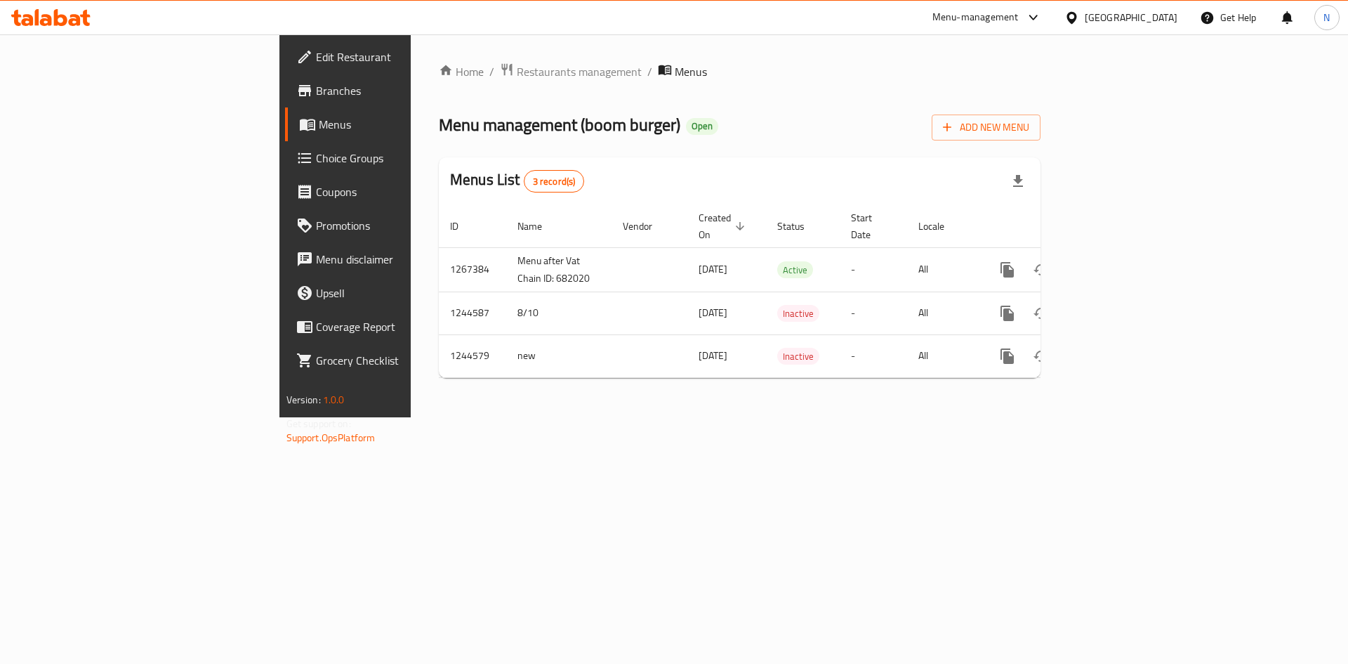
click at [316, 87] on span "Branches" at bounding box center [405, 90] width 178 height 17
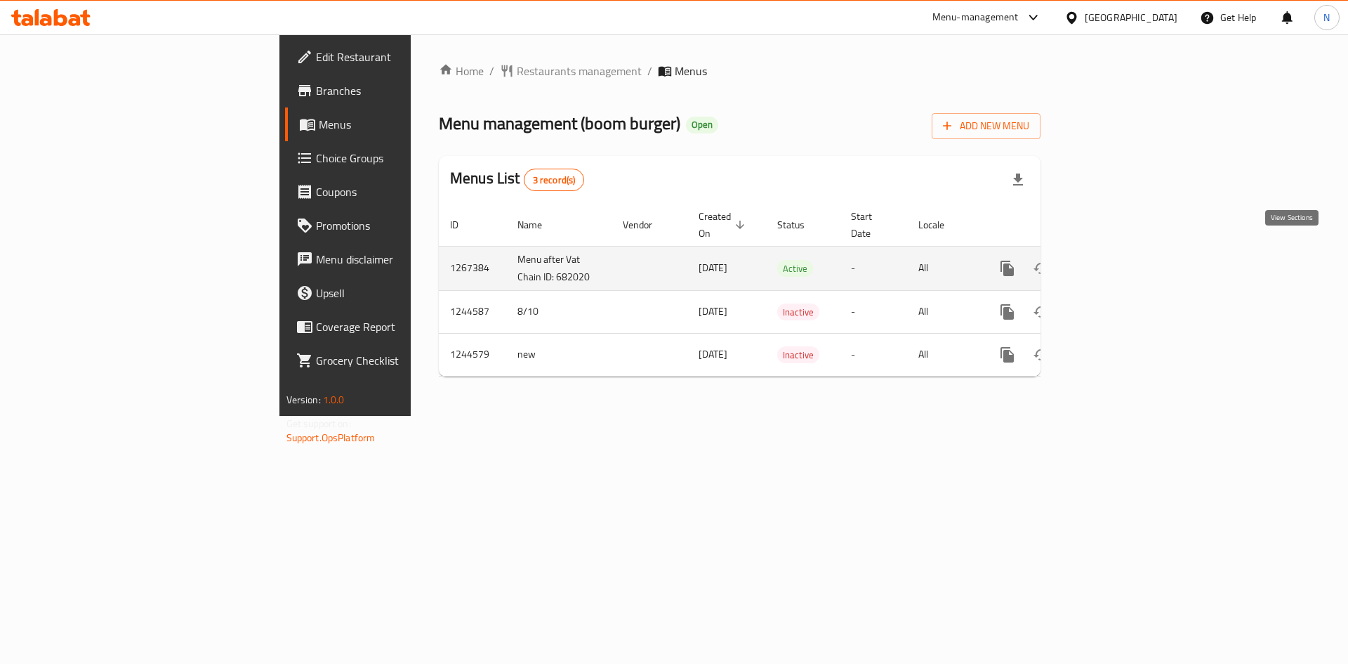
click at [1117, 261] on icon "enhanced table" at bounding box center [1108, 268] width 17 height 17
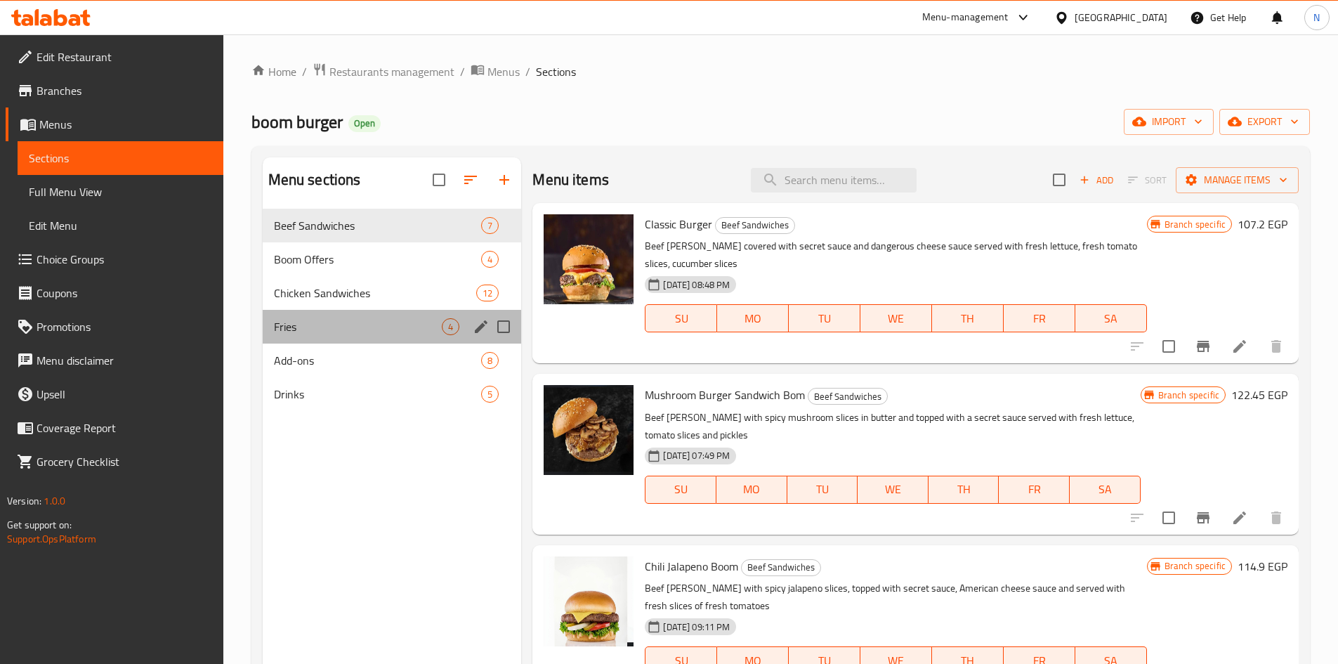
click at [312, 338] on div "Fries 4" at bounding box center [392, 327] width 259 height 34
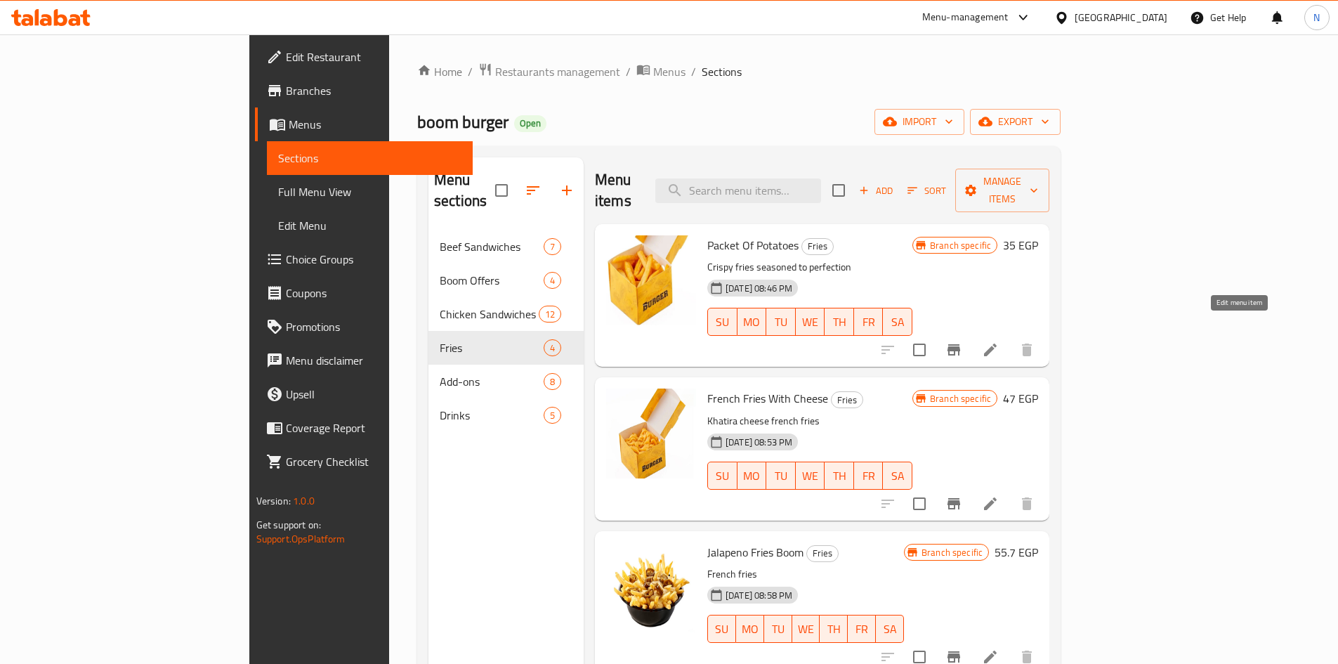
click at [998, 341] on icon at bounding box center [990, 349] width 17 height 17
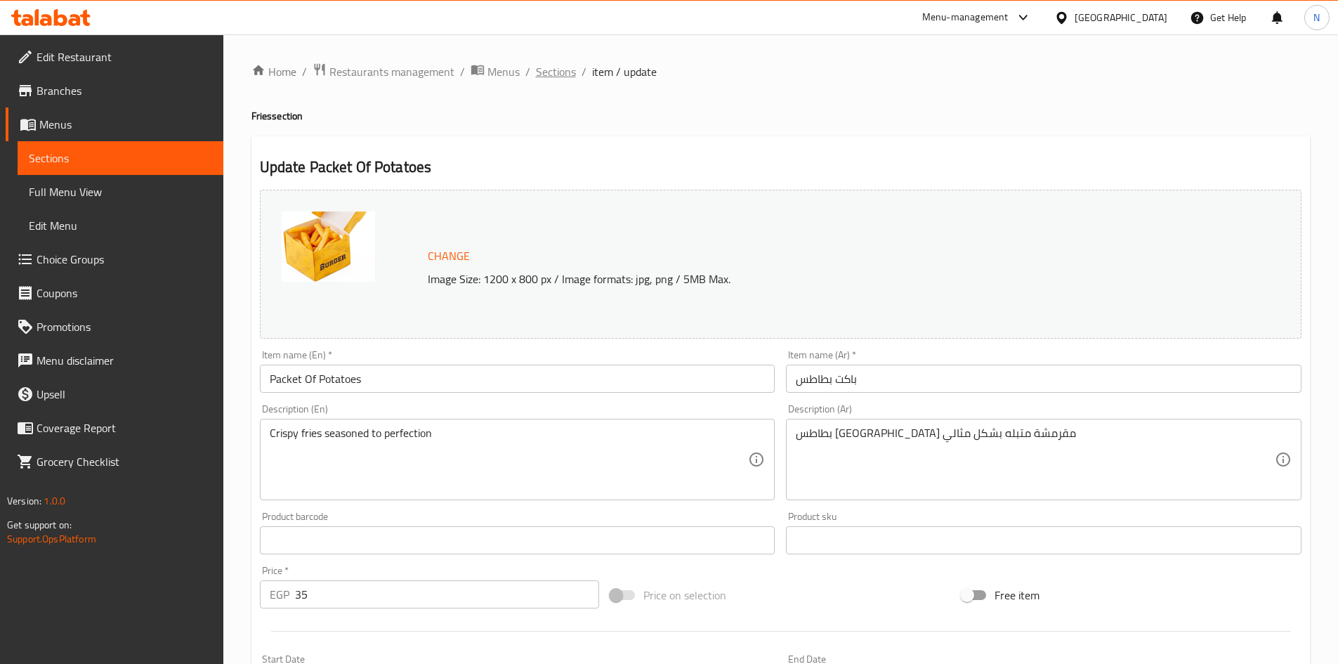
click at [563, 74] on span "Sections" at bounding box center [556, 71] width 40 height 17
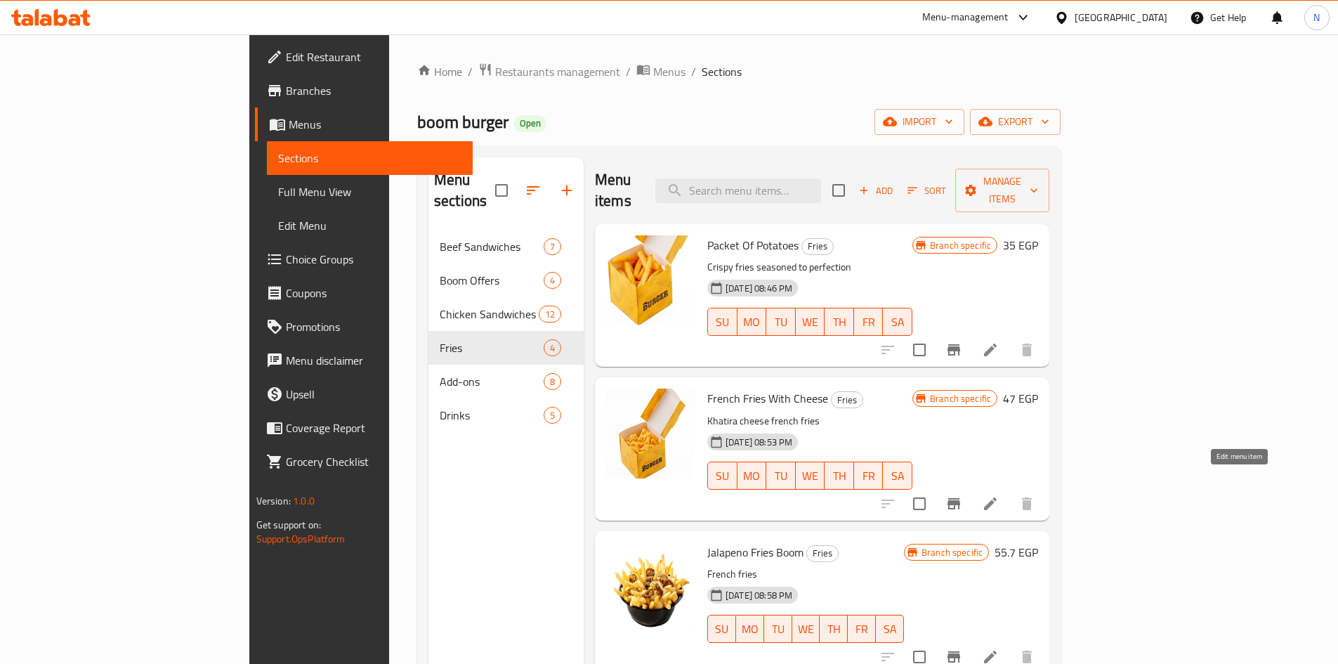
click at [998, 495] on icon at bounding box center [990, 503] width 17 height 17
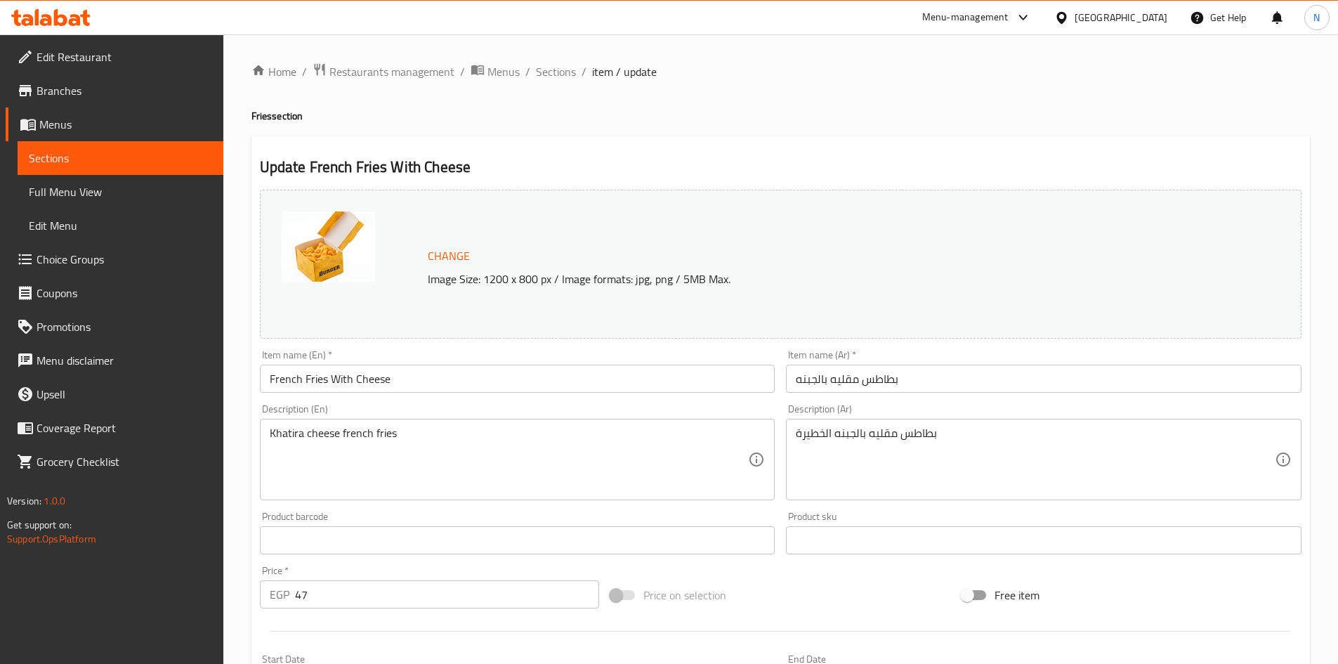
drag, startPoint x: 551, startPoint y: 72, endPoint x: 576, endPoint y: 87, distance: 29.6
click at [551, 72] on span "Sections" at bounding box center [556, 71] width 40 height 17
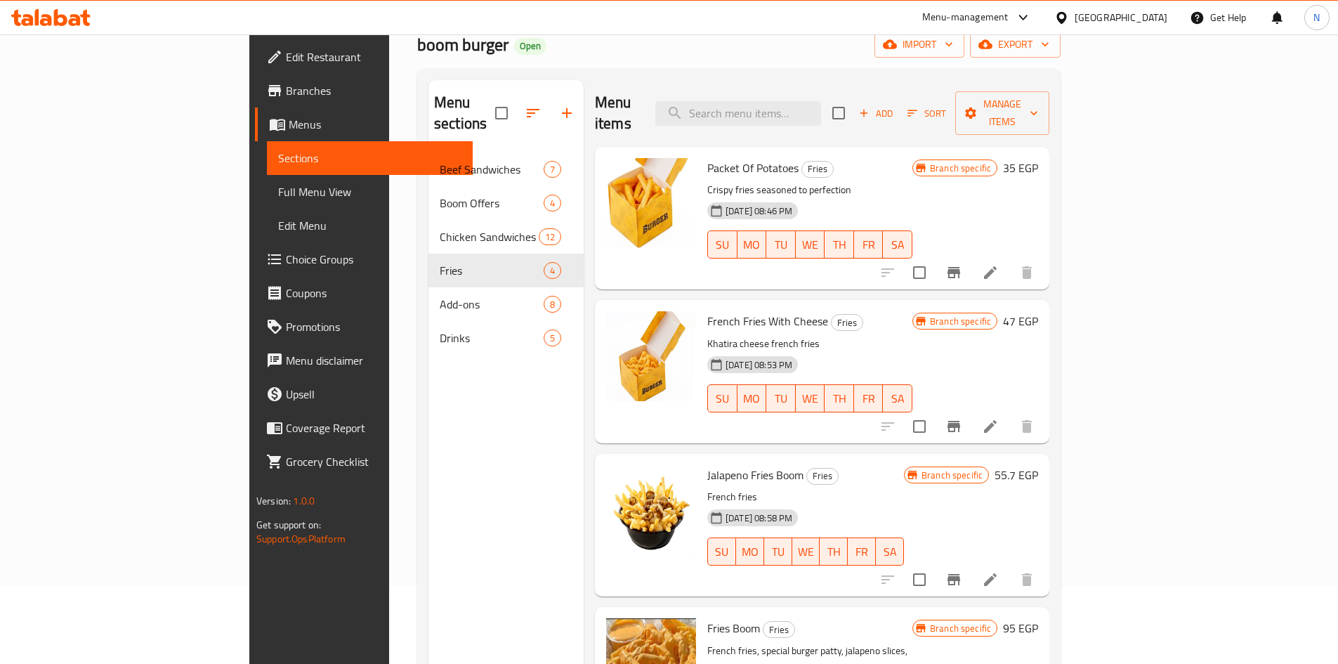
scroll to position [197, 0]
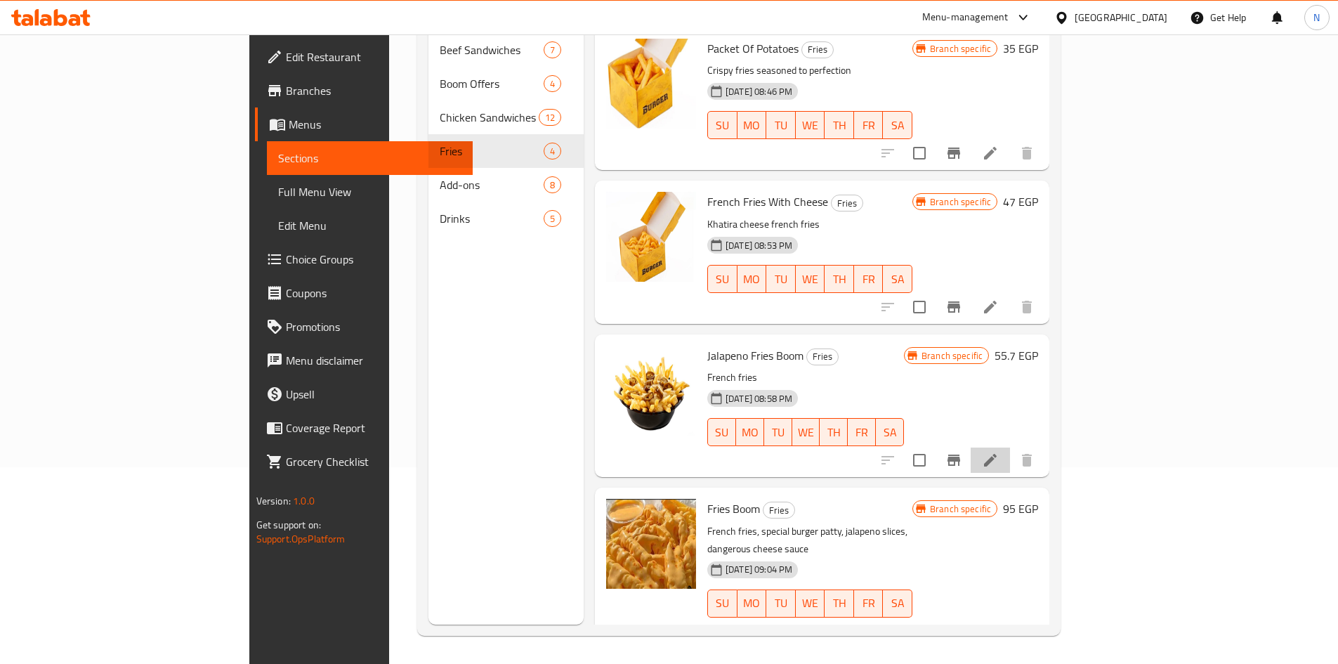
click at [1010, 447] on li at bounding box center [989, 459] width 39 height 25
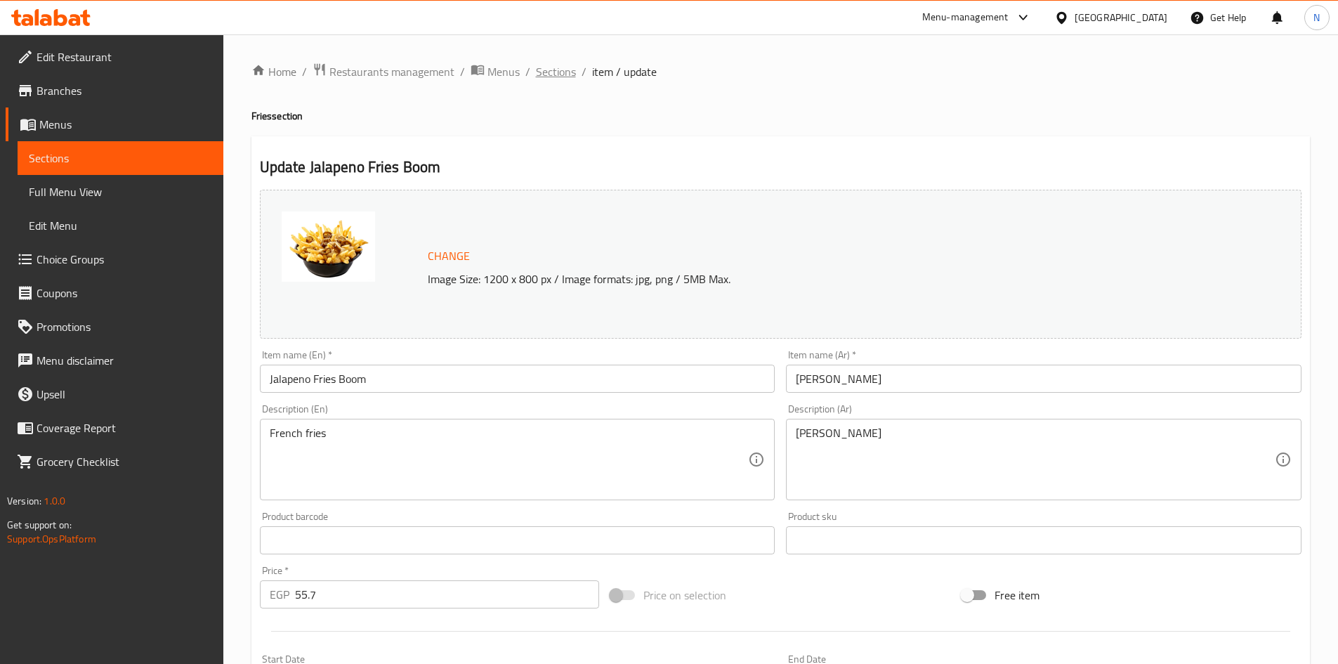
click at [562, 68] on span "Sections" at bounding box center [556, 71] width 40 height 17
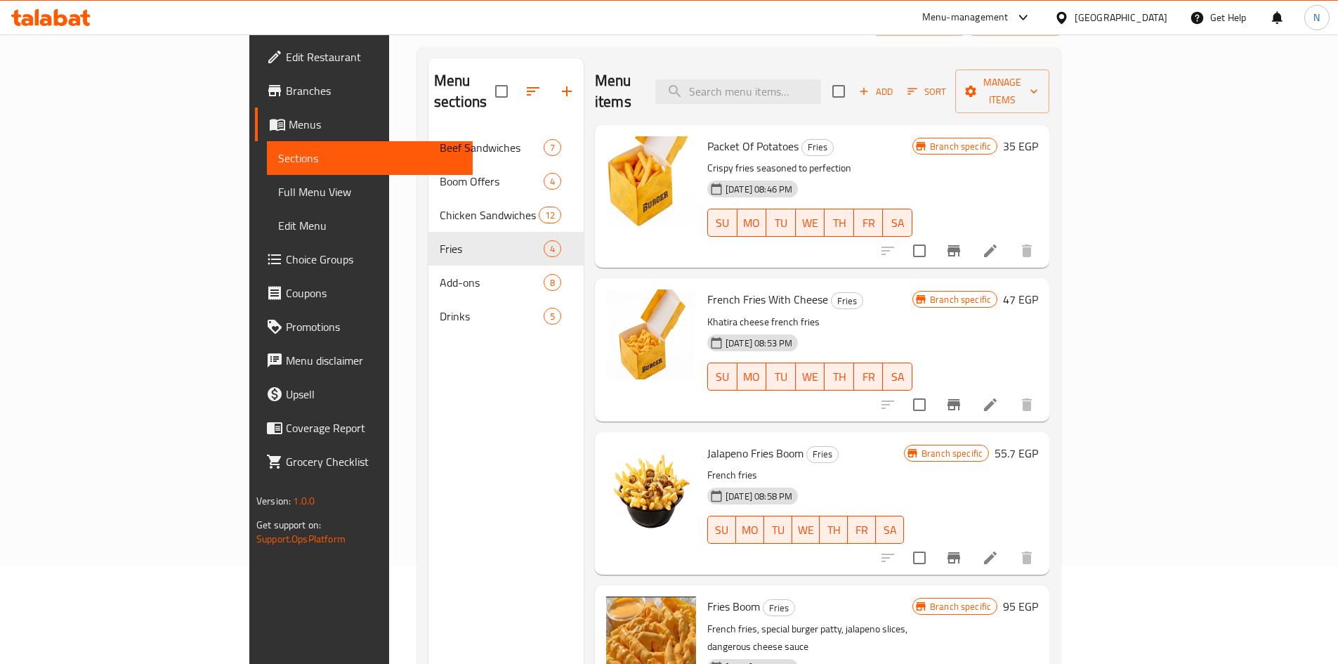
scroll to position [197, 0]
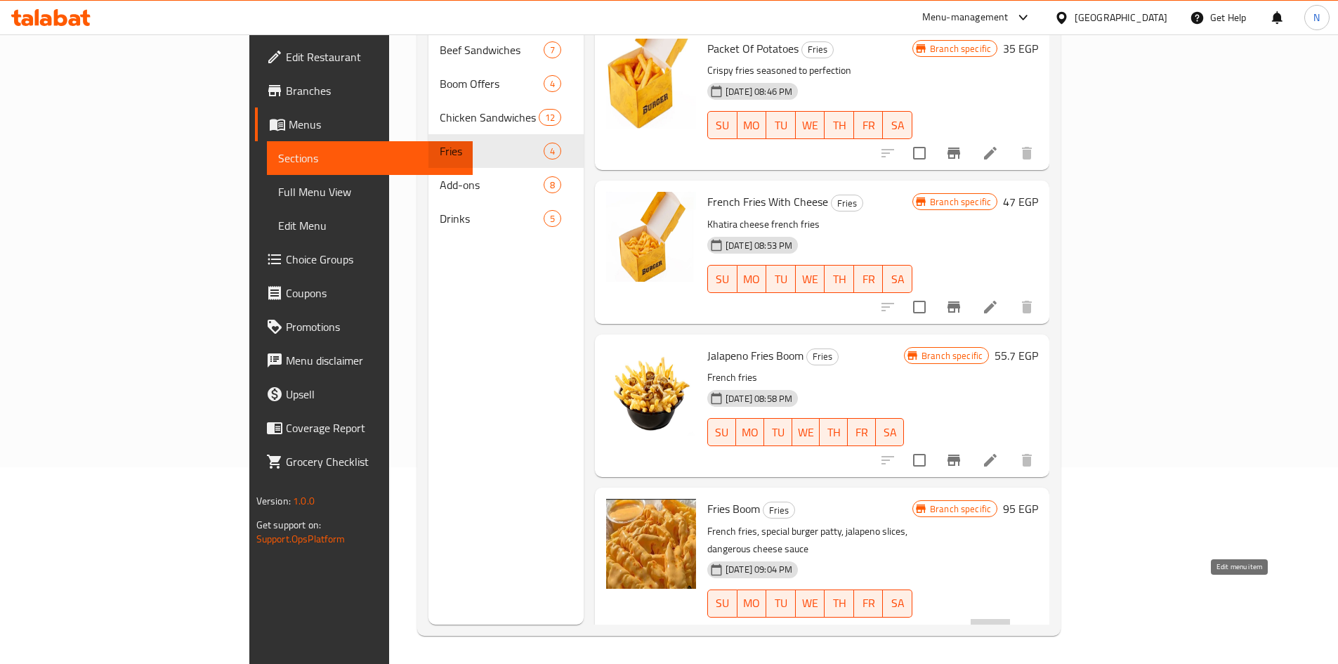
click at [998, 623] on icon at bounding box center [990, 631] width 17 height 17
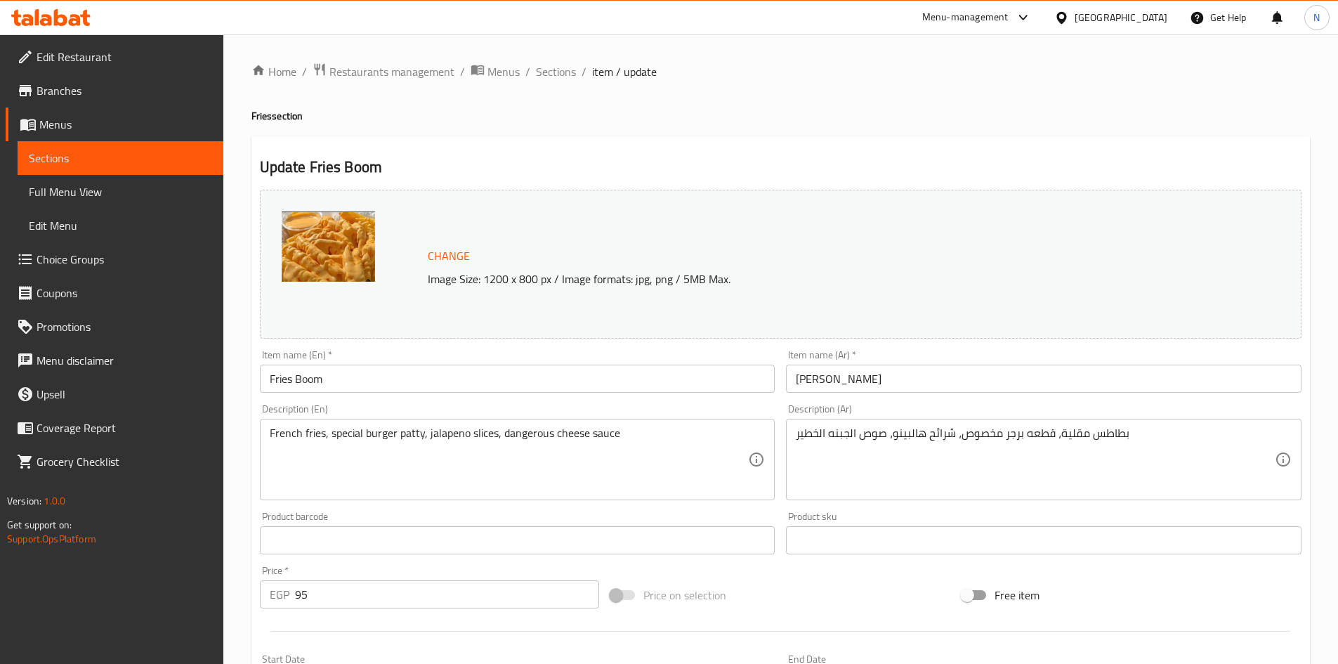
drag, startPoint x: 553, startPoint y: 75, endPoint x: 562, endPoint y: 86, distance: 14.9
click at [553, 75] on span "Sections" at bounding box center [556, 71] width 40 height 17
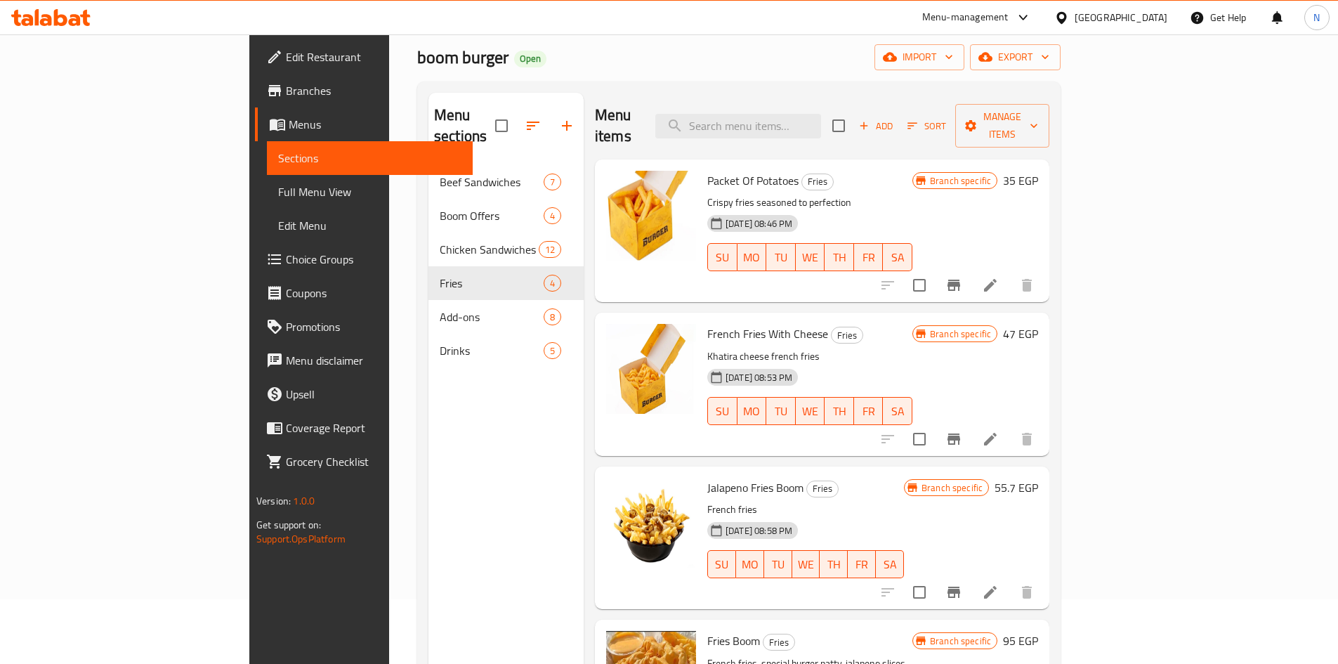
scroll to position [197, 0]
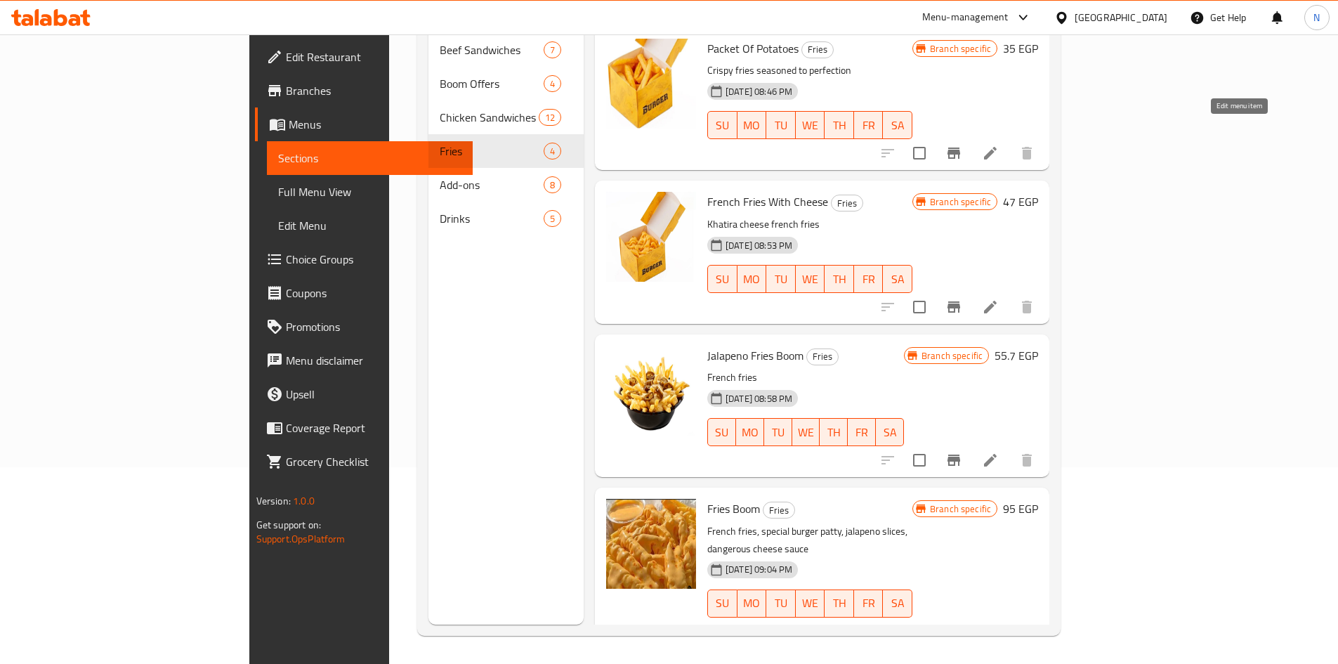
click at [998, 145] on icon at bounding box center [990, 153] width 17 height 17
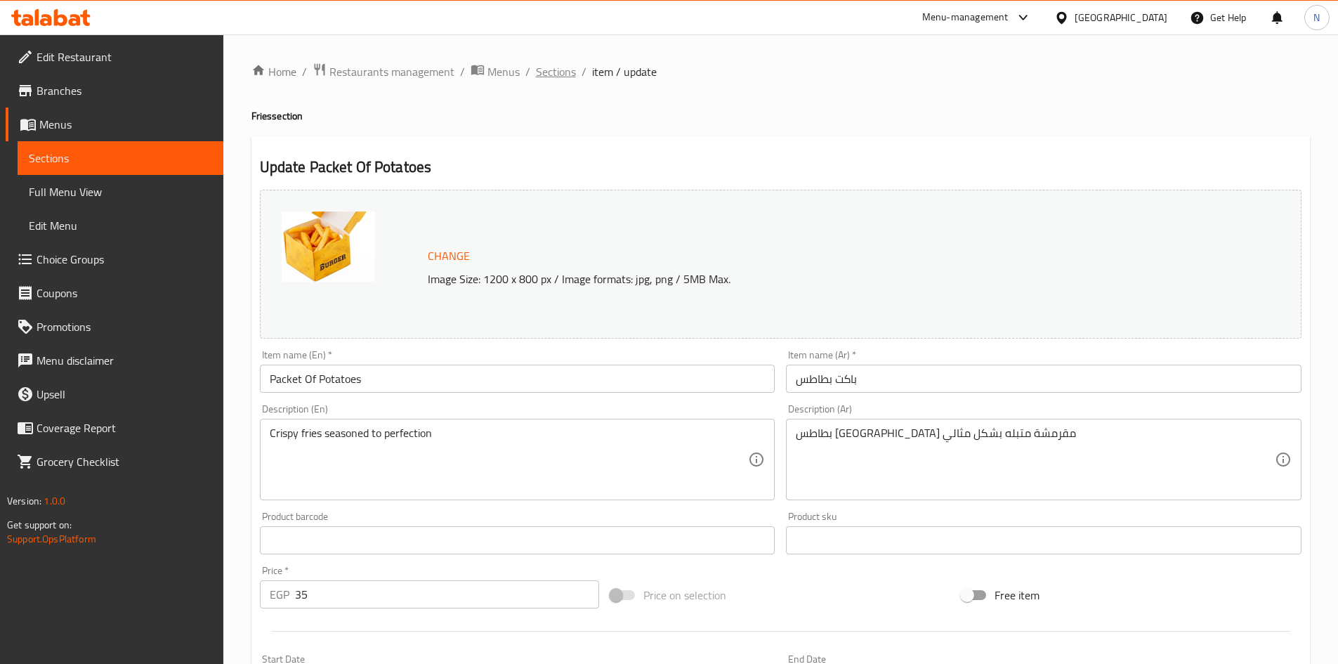
click at [558, 75] on span "Sections" at bounding box center [556, 71] width 40 height 17
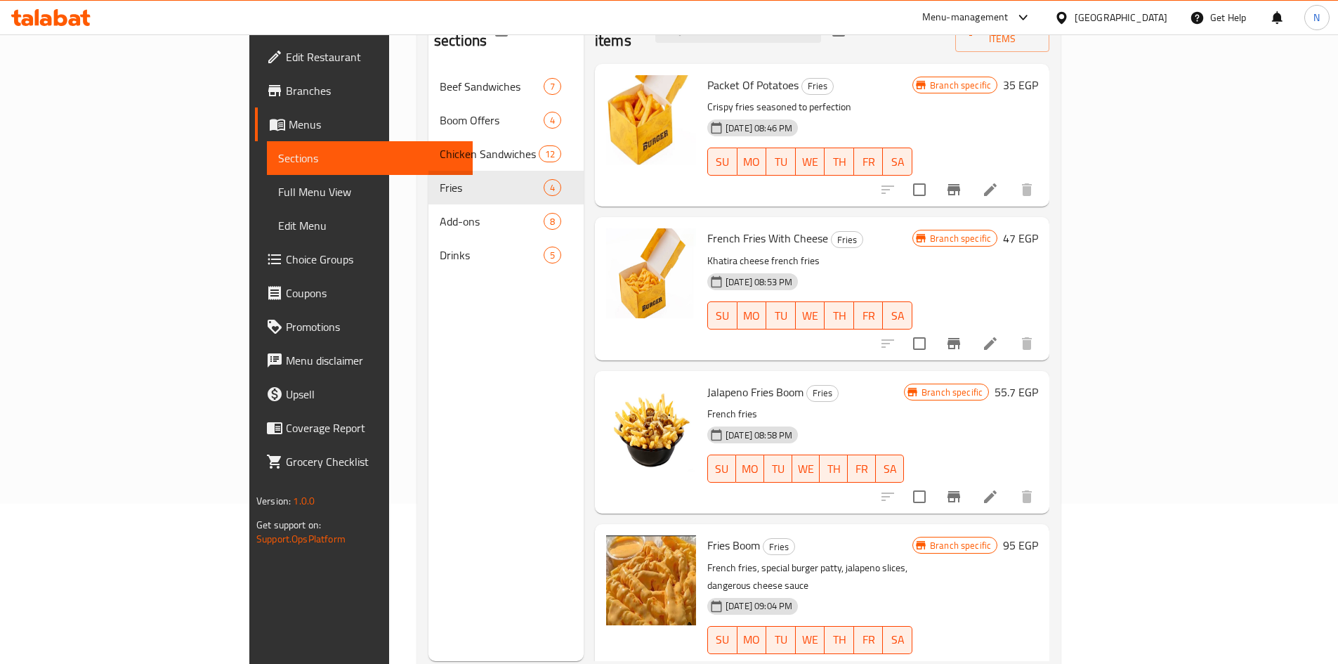
scroll to position [197, 0]
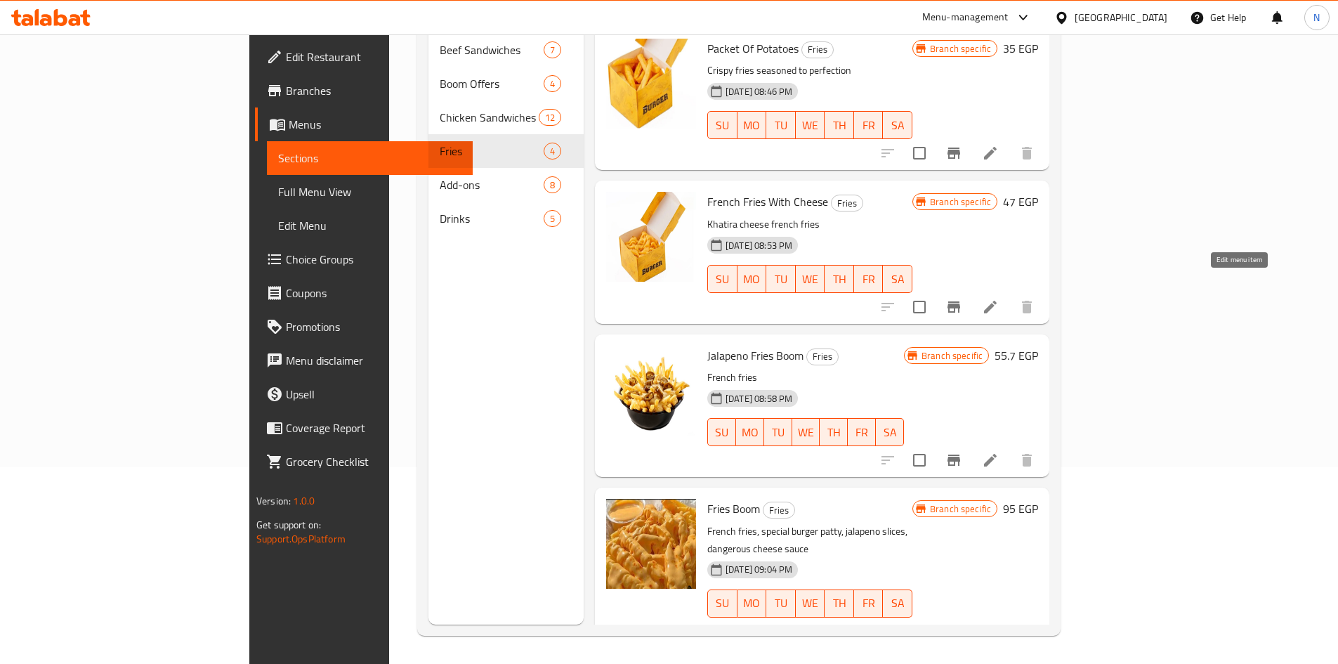
click at [998, 298] on icon at bounding box center [990, 306] width 17 height 17
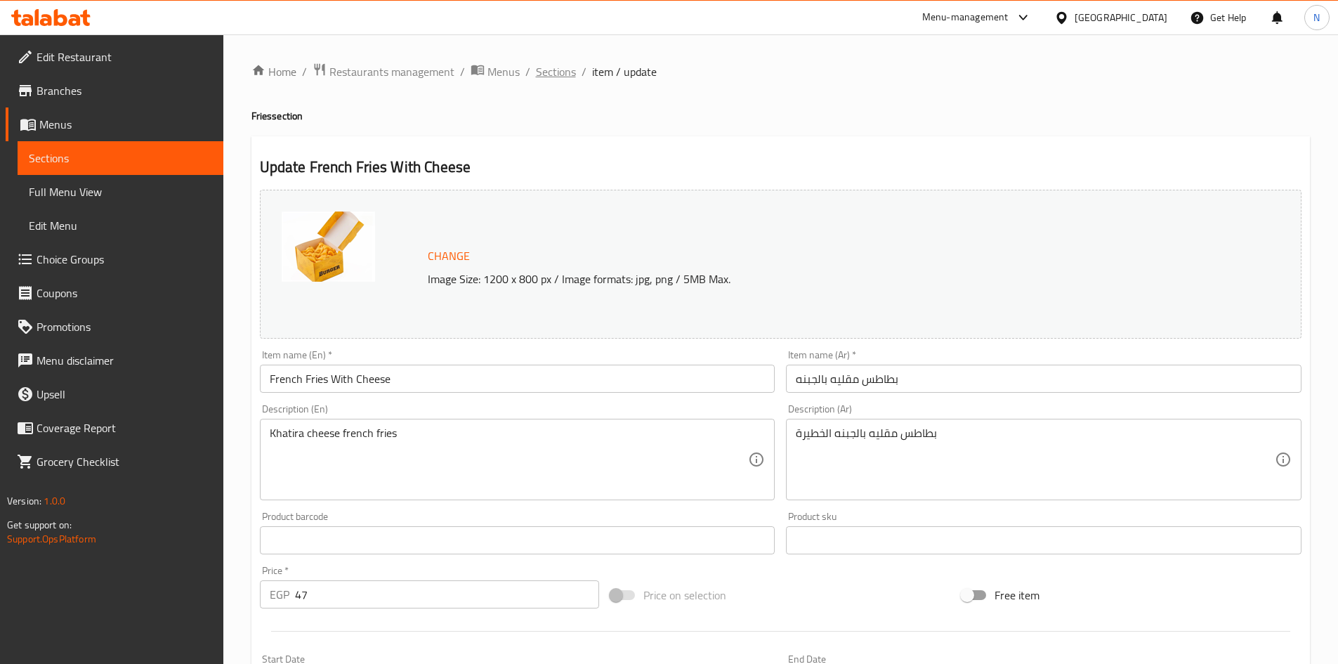
click at [547, 74] on span "Sections" at bounding box center [556, 71] width 40 height 17
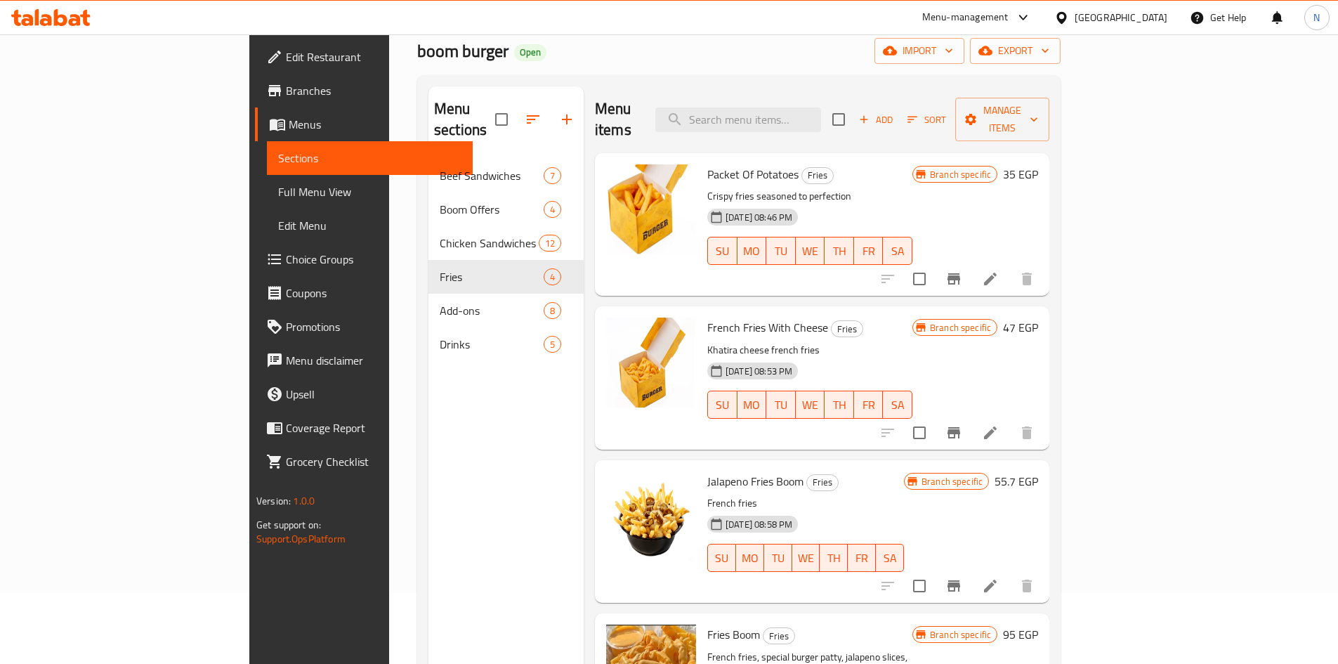
scroll to position [197, 0]
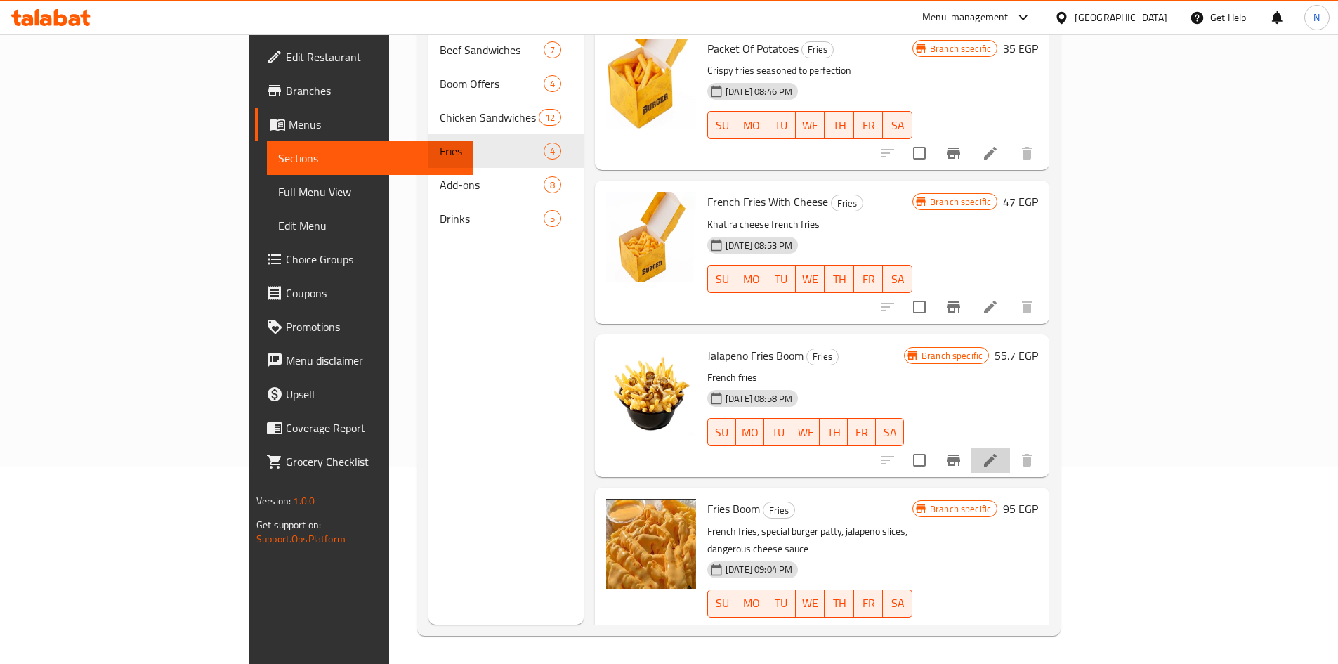
click at [1010, 447] on li at bounding box center [989, 459] width 39 height 25
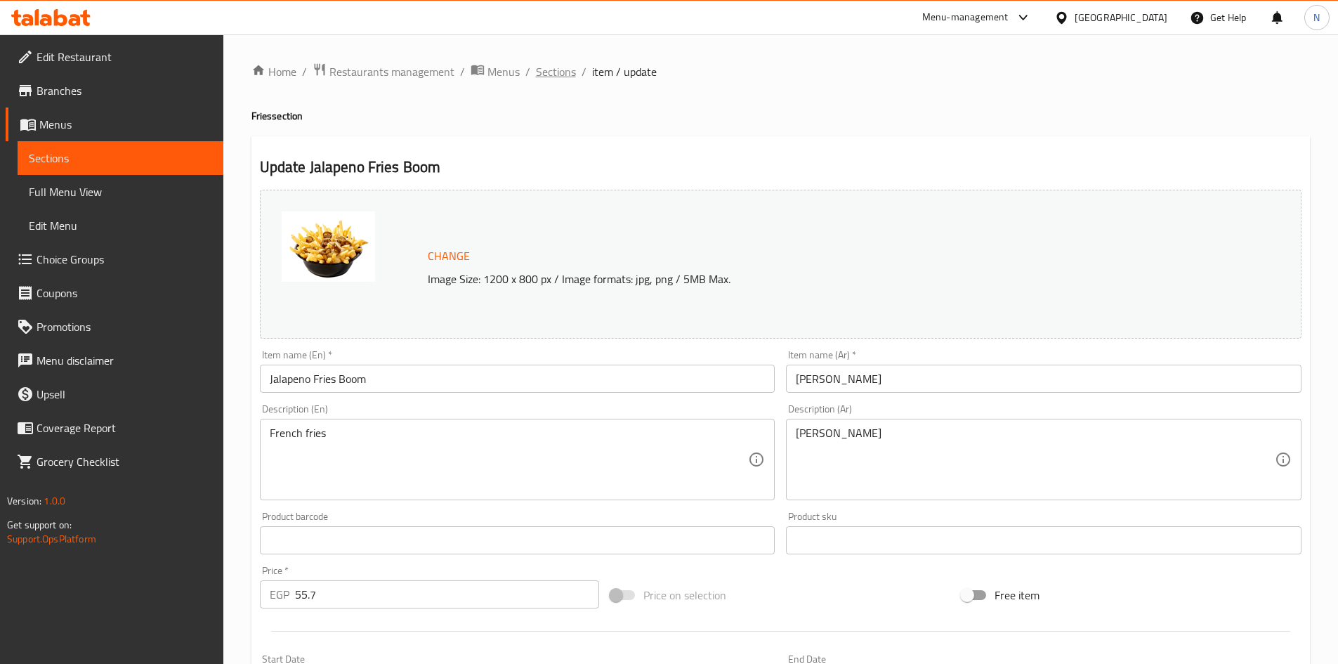
click at [545, 74] on span "Sections" at bounding box center [556, 71] width 40 height 17
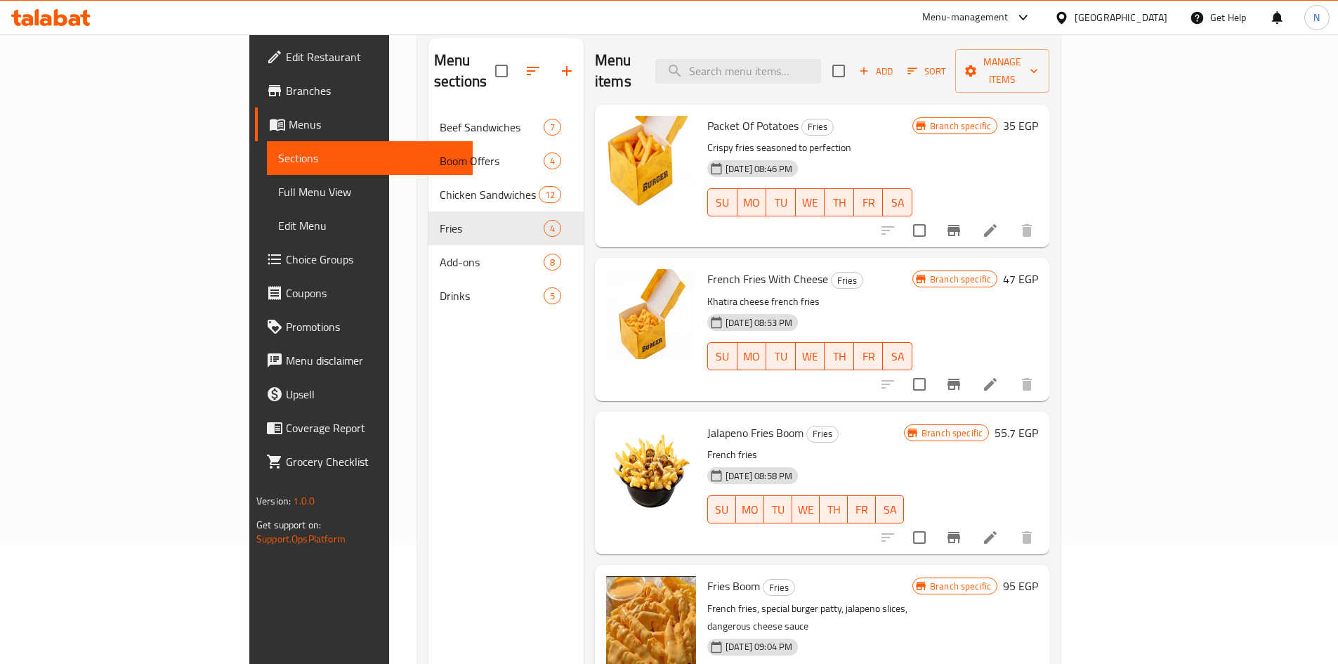
scroll to position [197, 0]
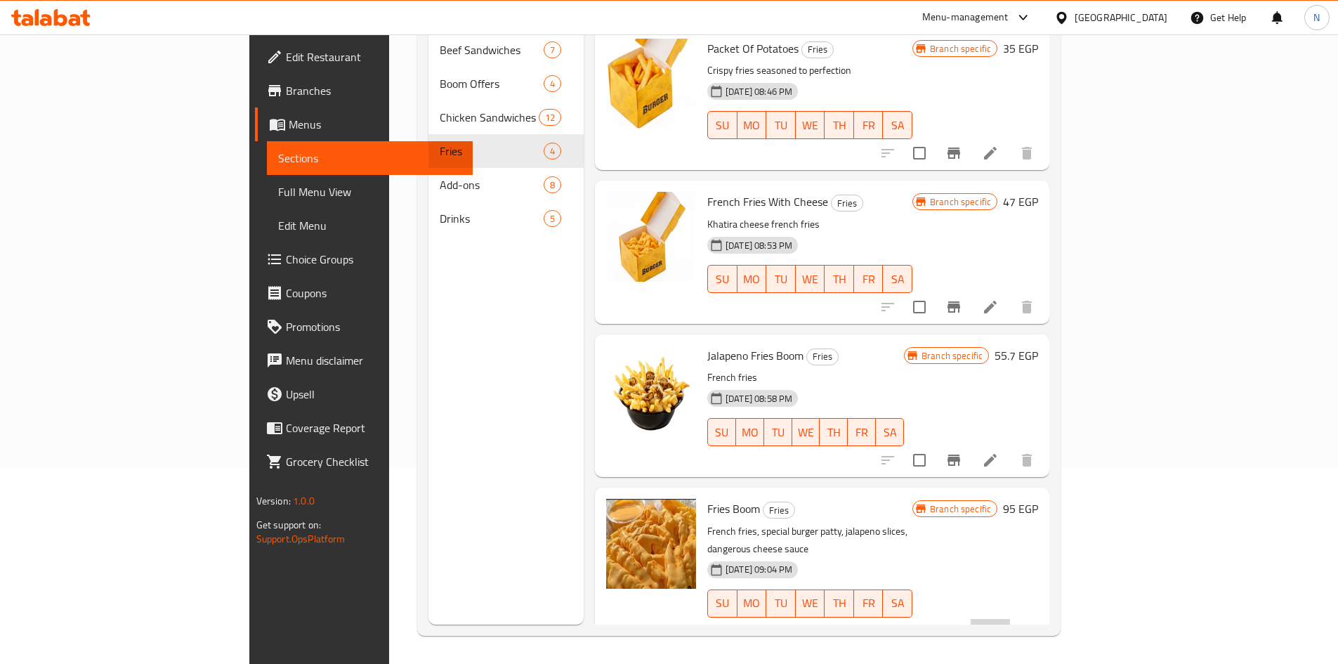
click at [1010, 619] on li at bounding box center [989, 631] width 39 height 25
